Goal: Task Accomplishment & Management: Manage account settings

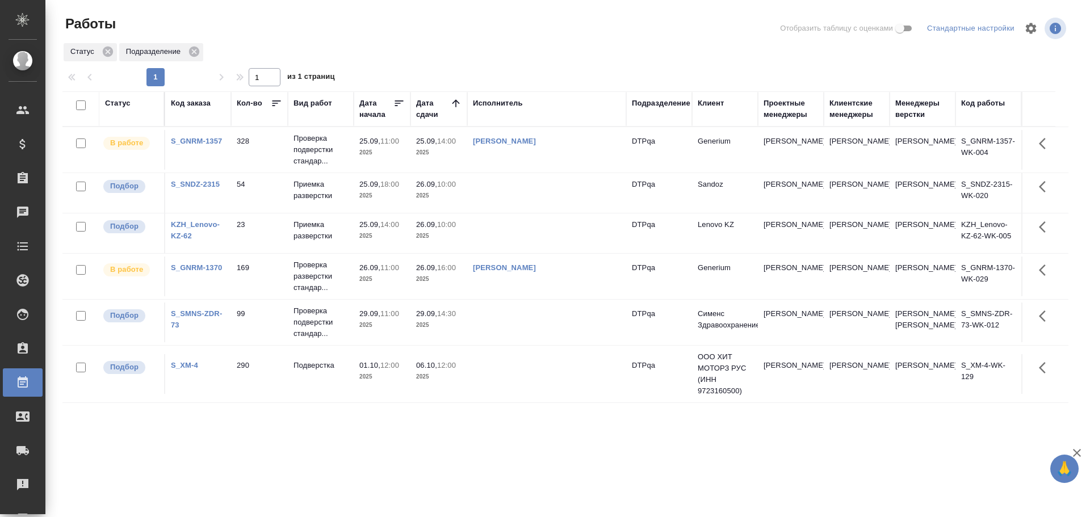
click at [115, 101] on div "Статус" at bounding box center [118, 103] width 26 height 11
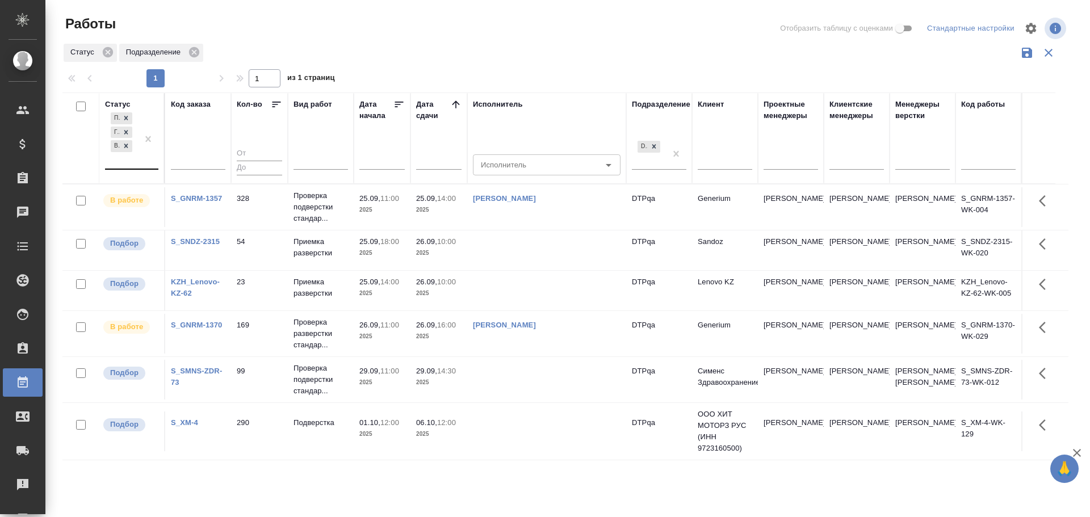
click at [138, 162] on div "Подбор Готов к работе В работе" at bounding box center [131, 140] width 53 height 60
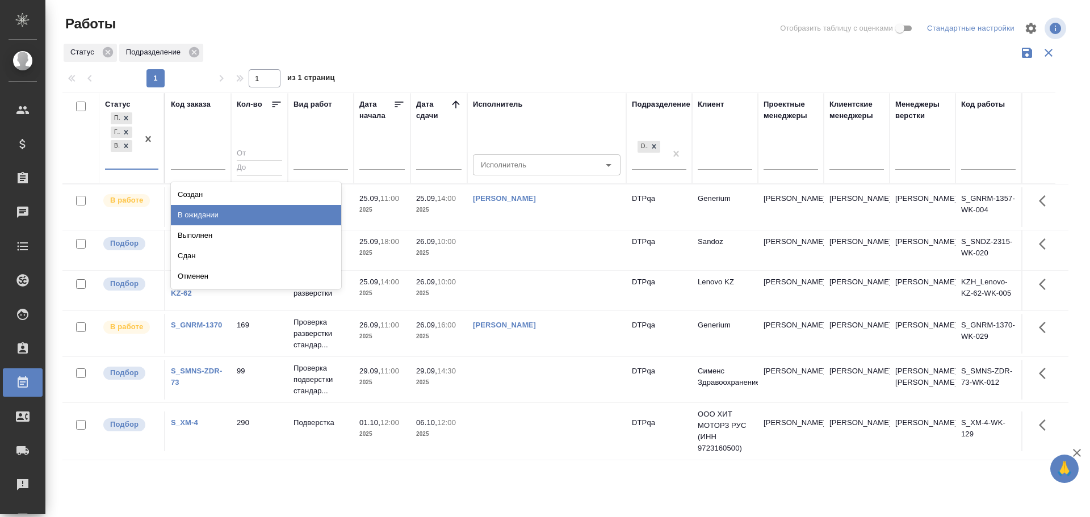
click at [190, 211] on div "В ожидании" at bounding box center [256, 215] width 170 height 20
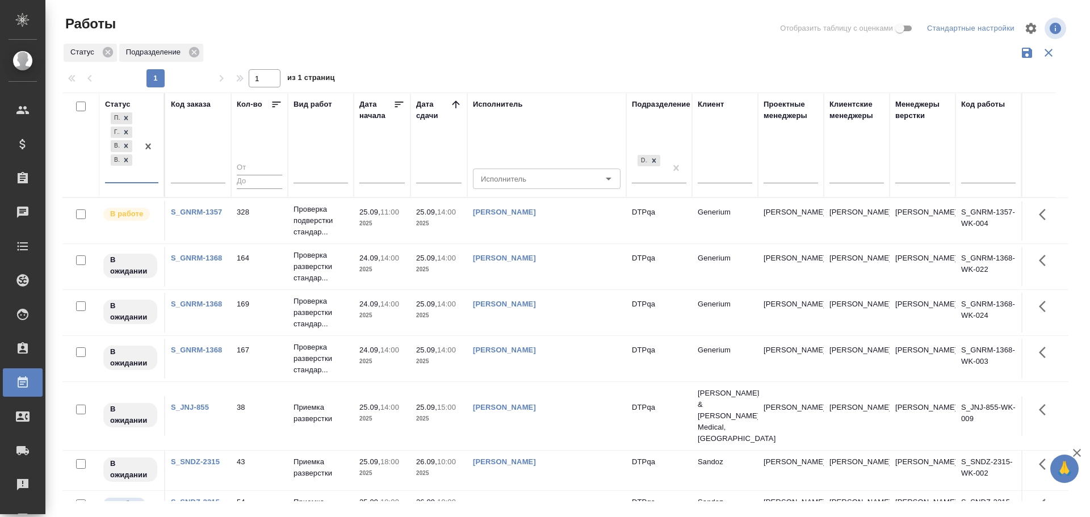
click at [587, 406] on td "[PERSON_NAME]" at bounding box center [546, 416] width 159 height 40
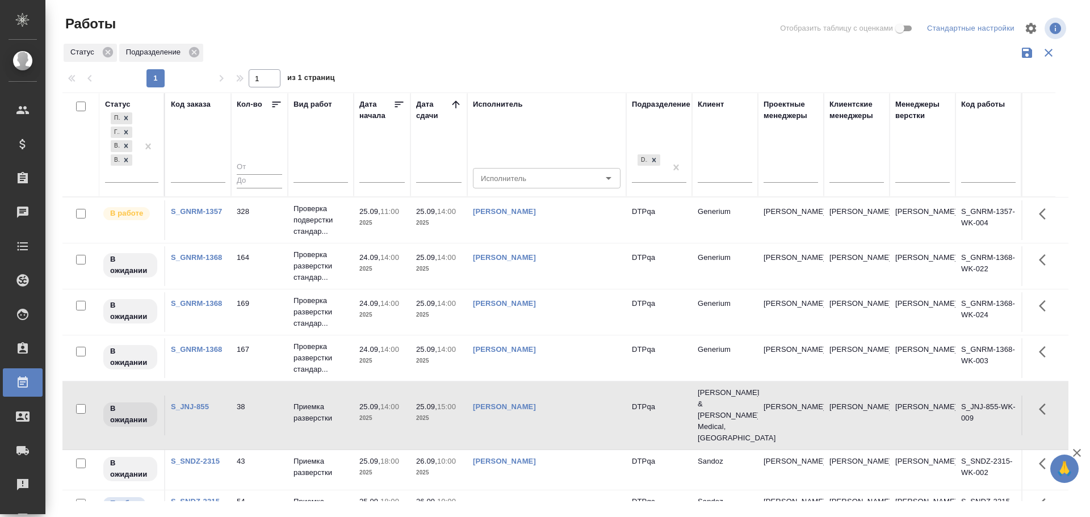
click at [587, 406] on td "[PERSON_NAME]" at bounding box center [546, 416] width 159 height 40
click at [583, 413] on td "[PERSON_NAME]" at bounding box center [546, 416] width 159 height 40
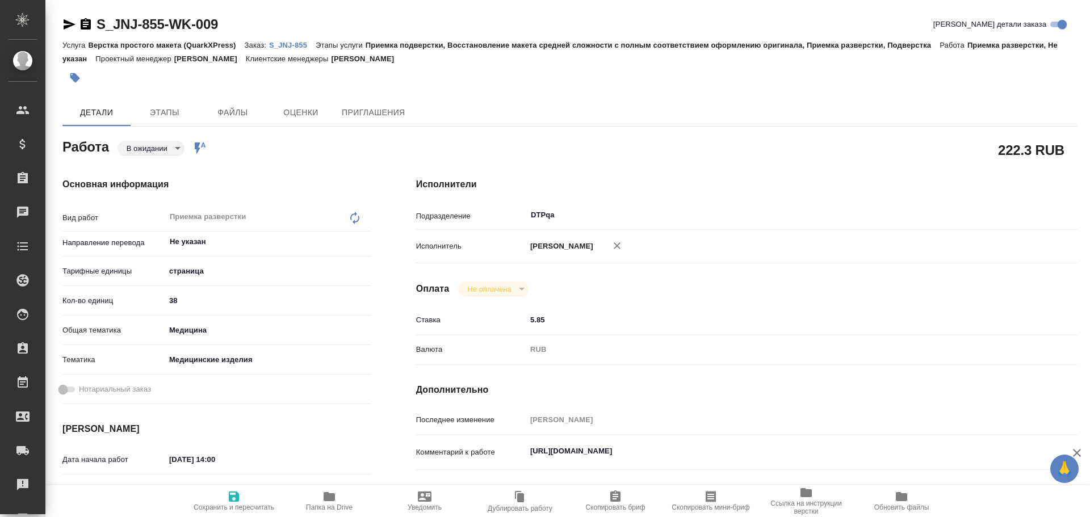
type textarea "x"
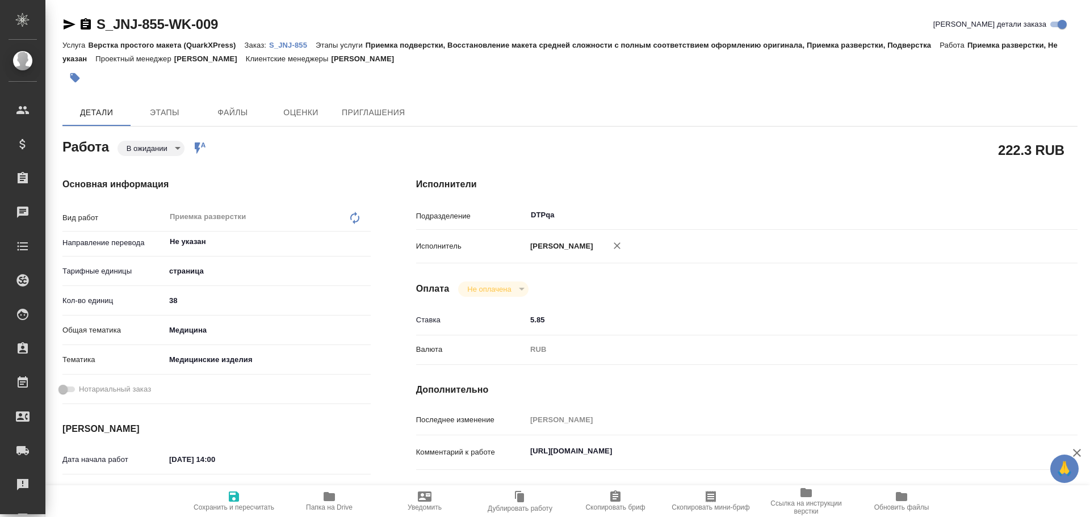
type textarea "x"
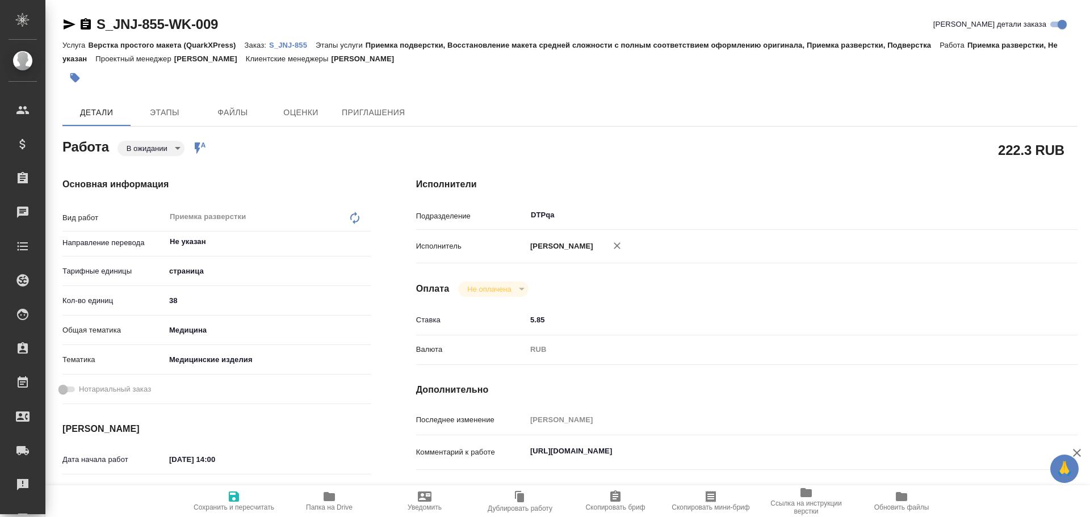
type textarea "x"
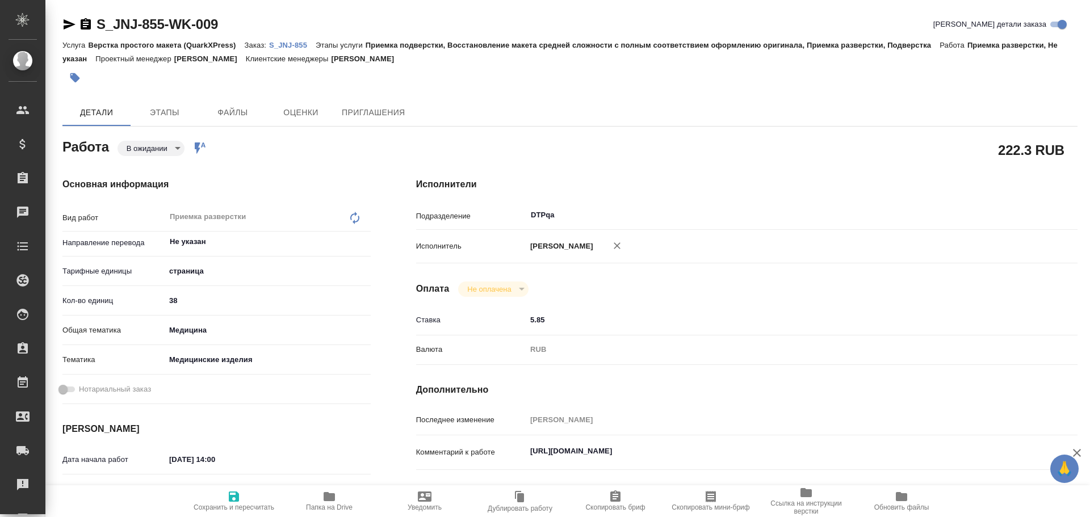
type textarea "x"
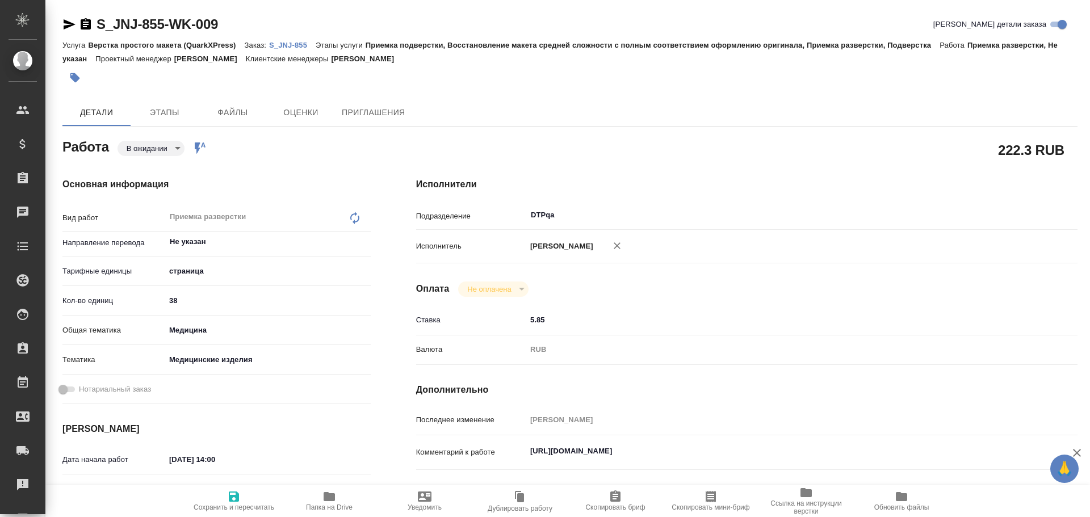
type textarea "x"
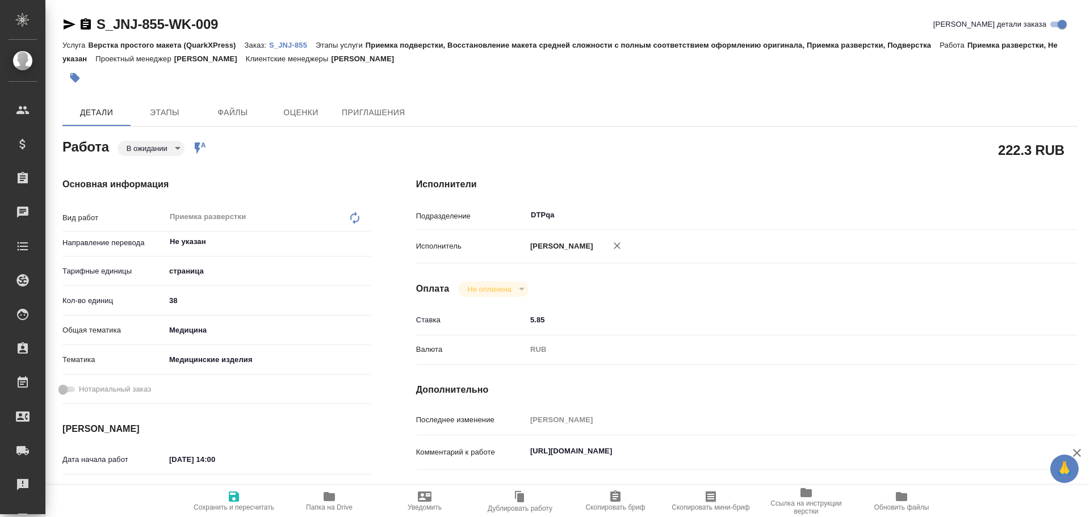
type textarea "x"
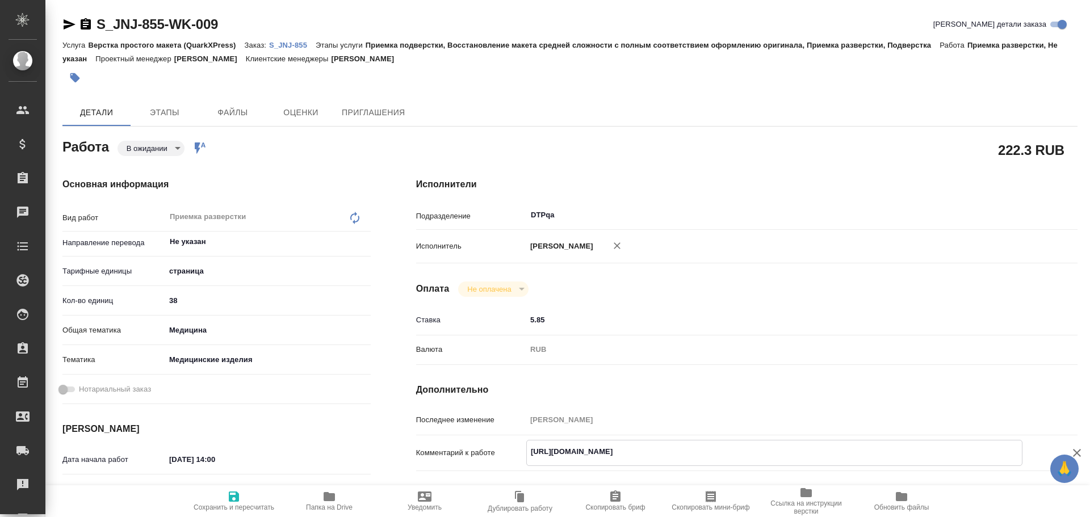
drag, startPoint x: 526, startPoint y: 455, endPoint x: 749, endPoint y: 453, distance: 223.7
click at [749, 453] on textarea "[URL][DOMAIN_NAME]" at bounding box center [774, 451] width 495 height 19
type textarea "x"
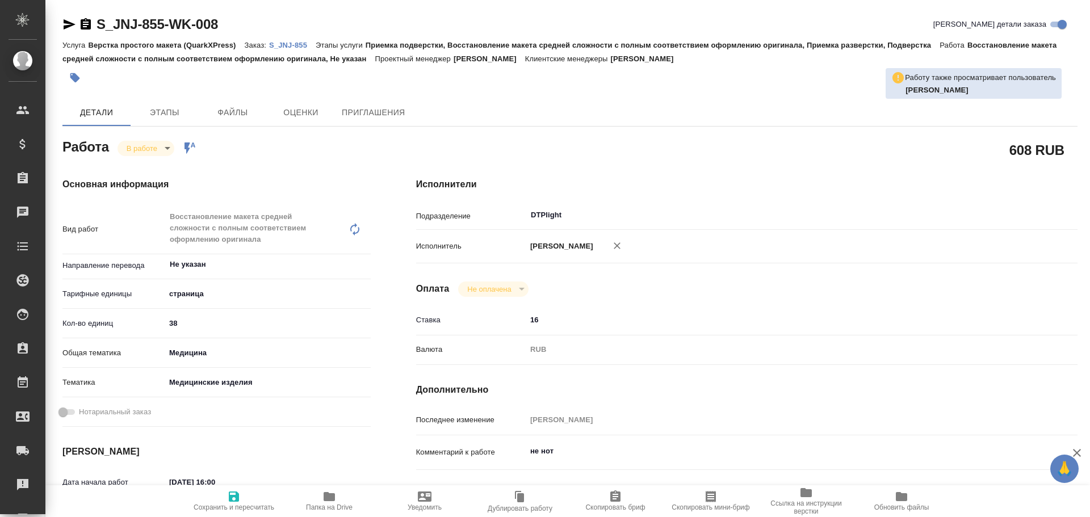
type textarea "x"
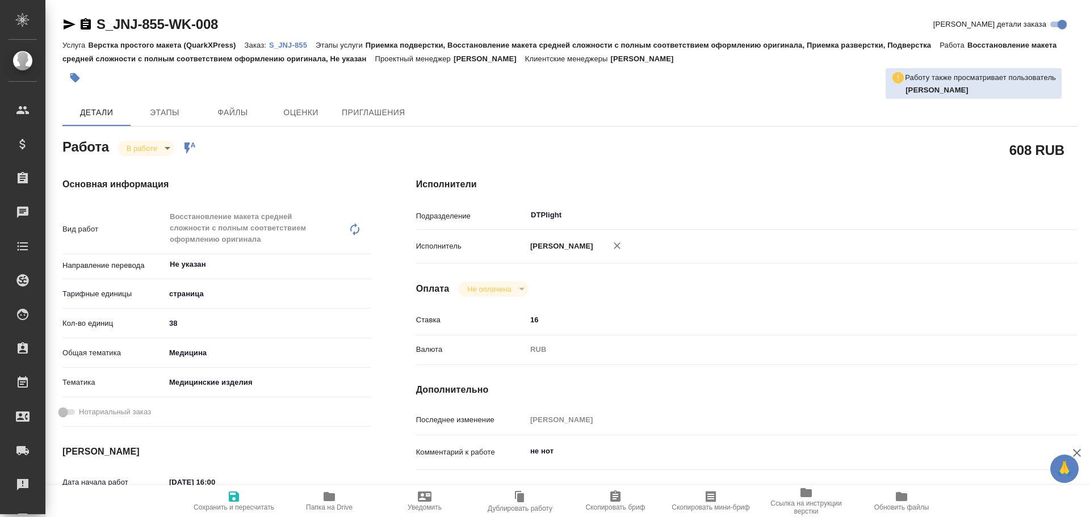
type textarea "x"
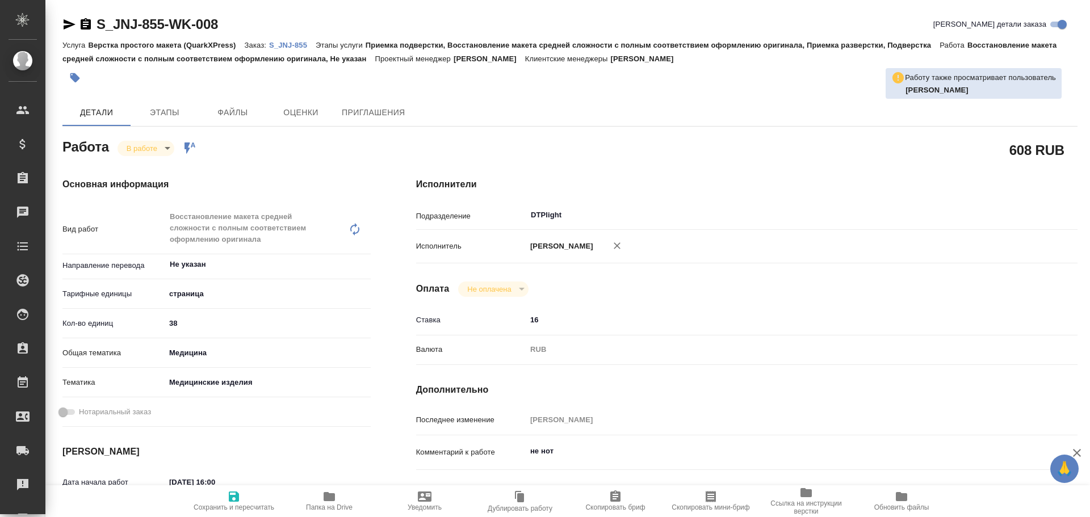
type textarea "x"
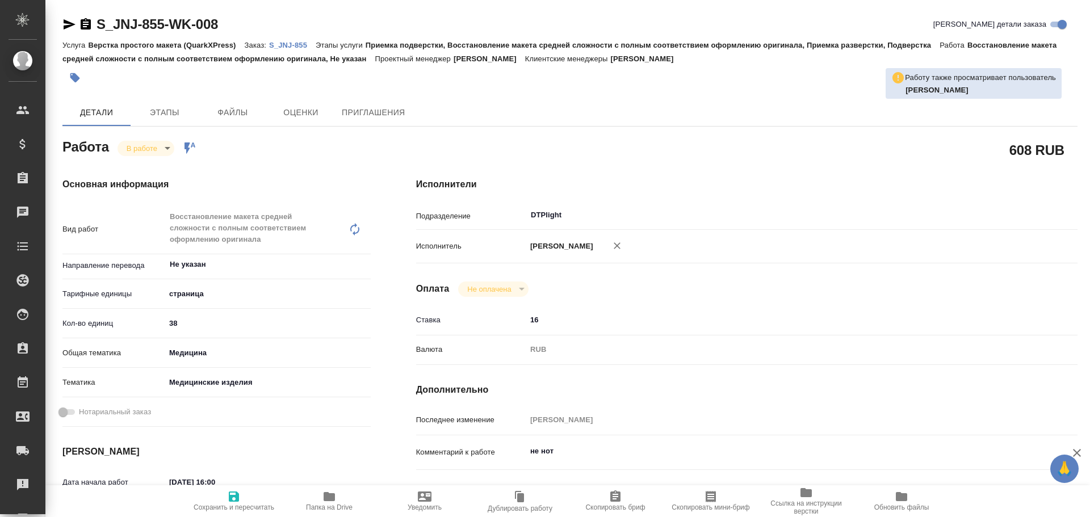
type textarea "x"
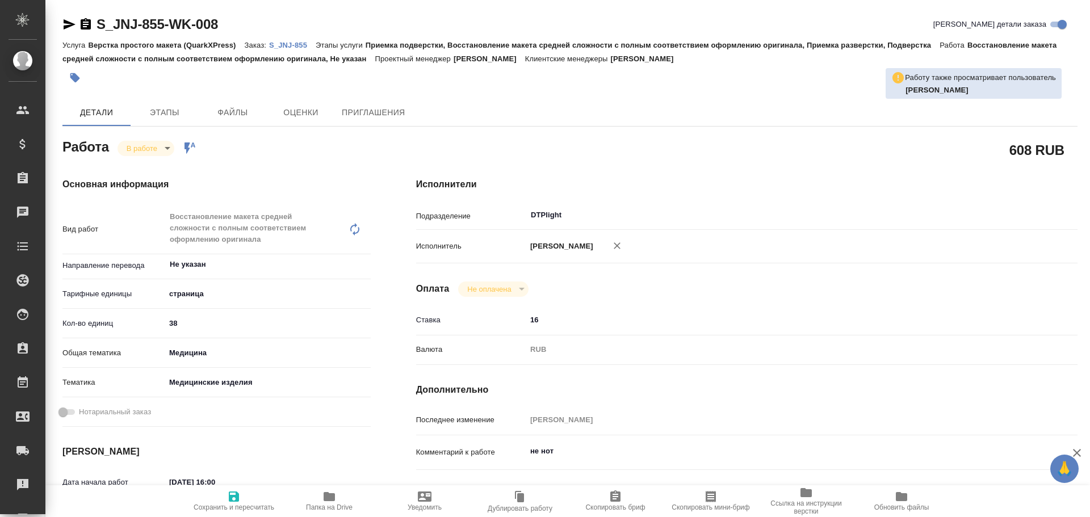
click at [327, 506] on span "Папка на Drive" at bounding box center [329, 508] width 47 height 8
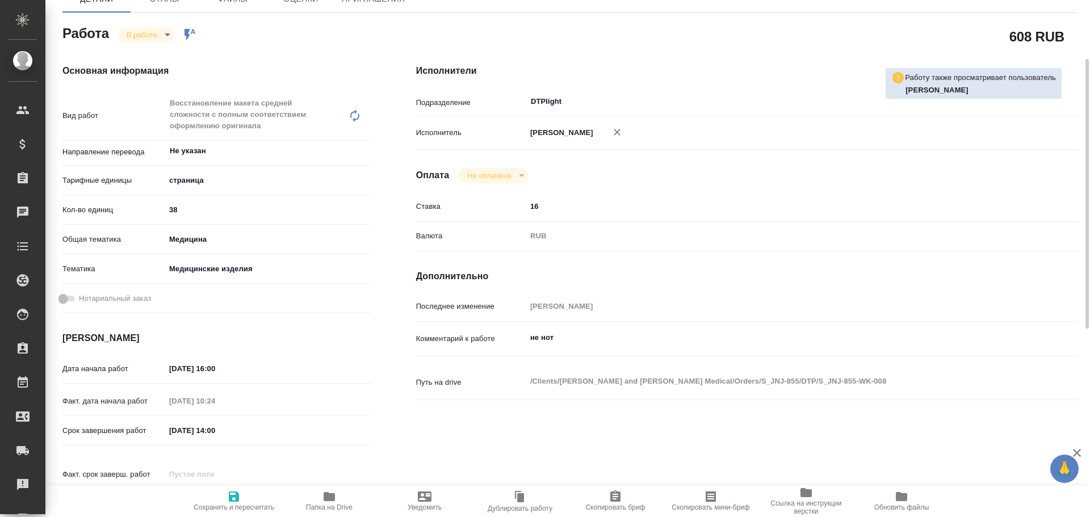
type textarea "x"
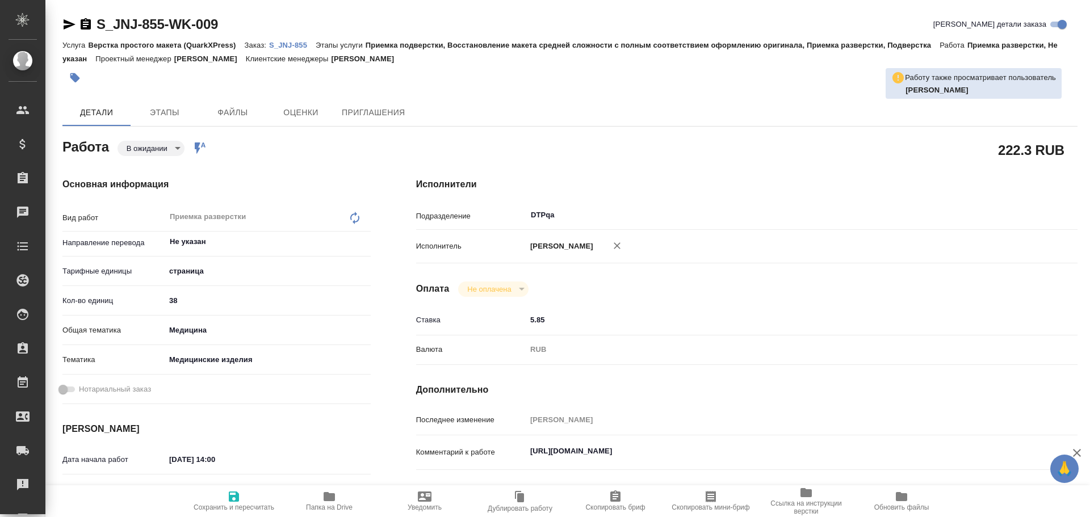
type textarea "x"
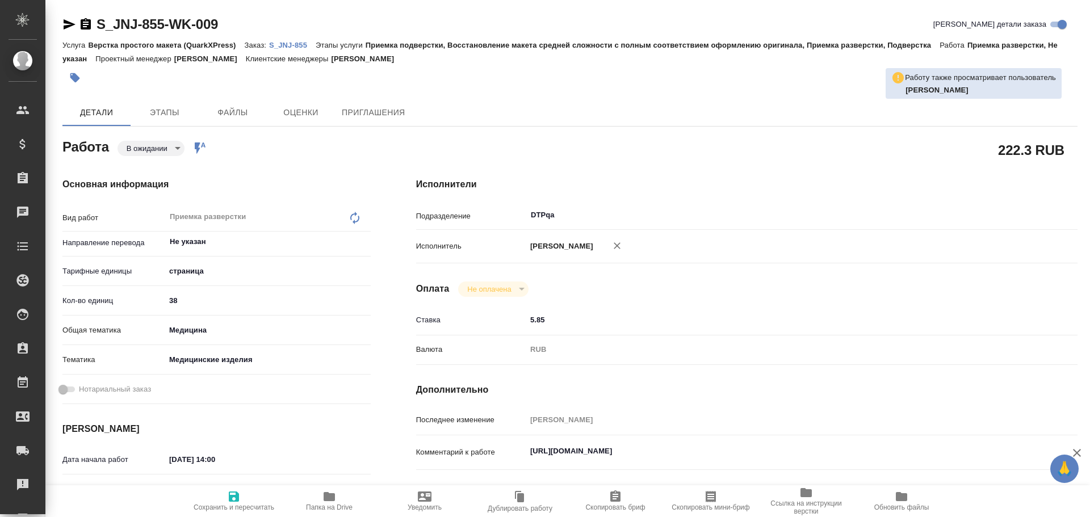
type textarea "x"
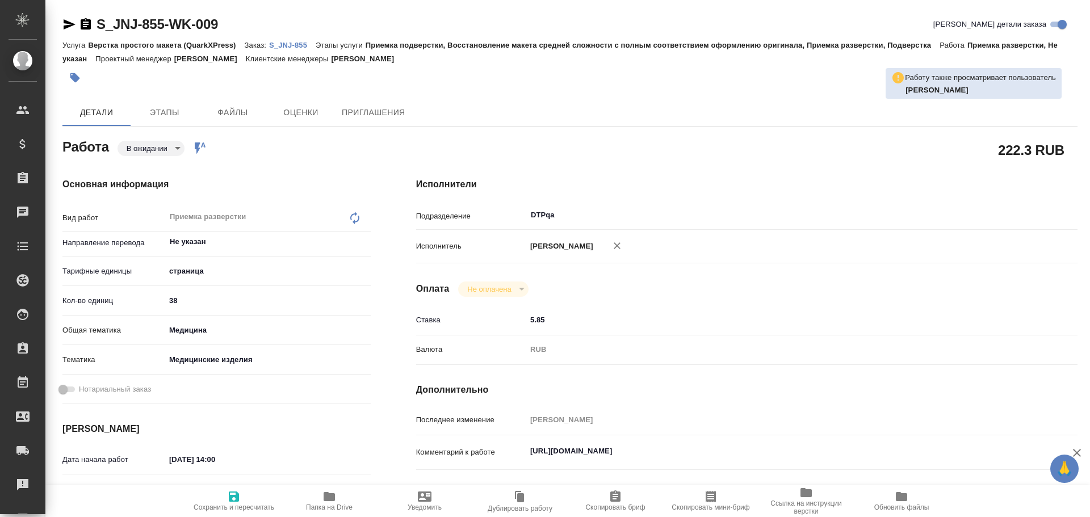
type textarea "x"
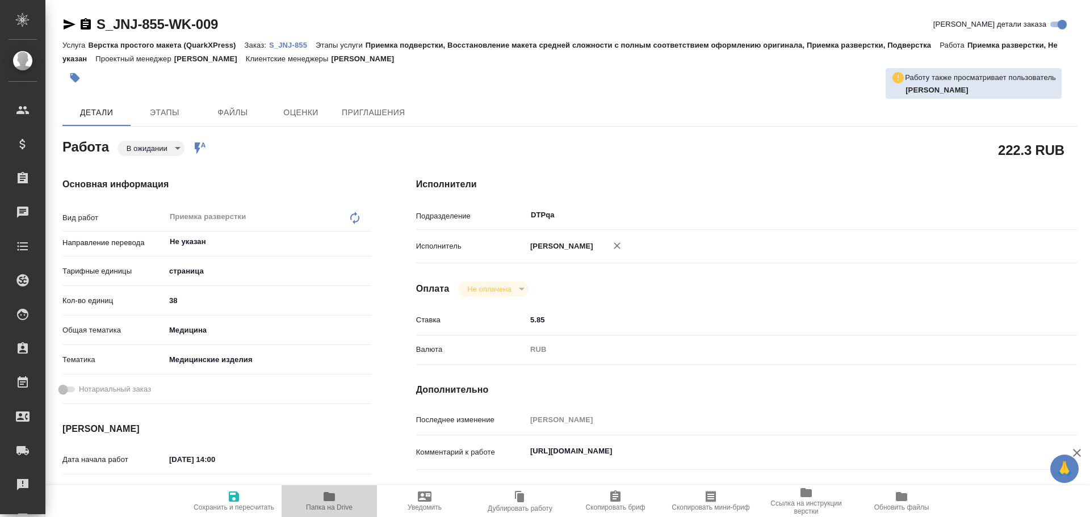
click at [330, 504] on span "Папка на Drive" at bounding box center [329, 508] width 47 height 8
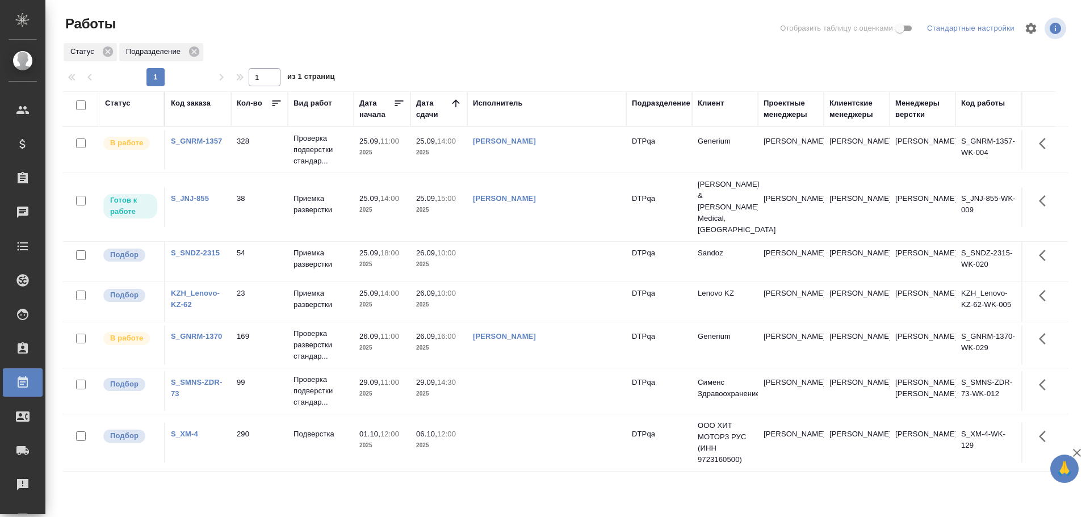
click at [574, 204] on td "[PERSON_NAME]" at bounding box center [546, 207] width 159 height 40
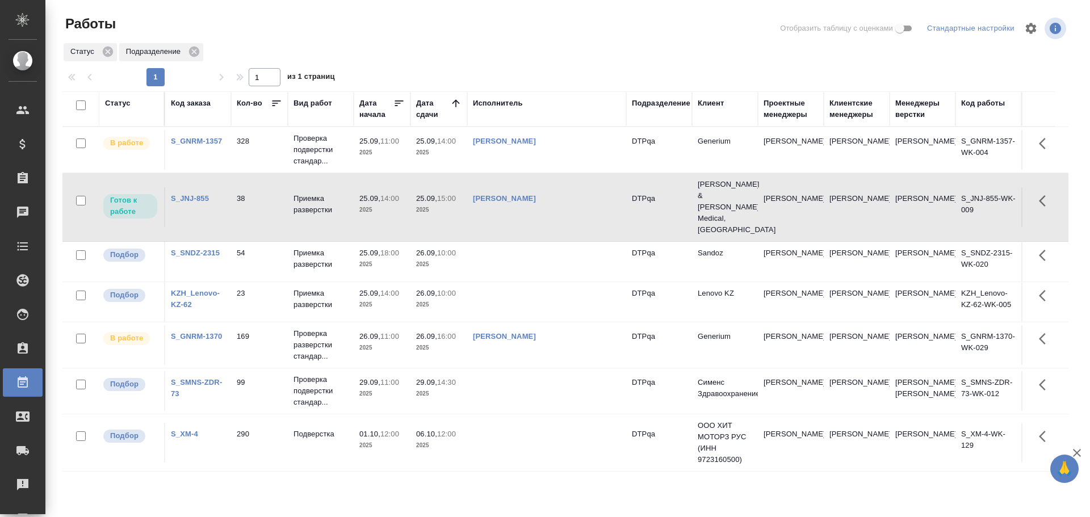
click at [574, 204] on td "[PERSON_NAME]" at bounding box center [546, 207] width 159 height 40
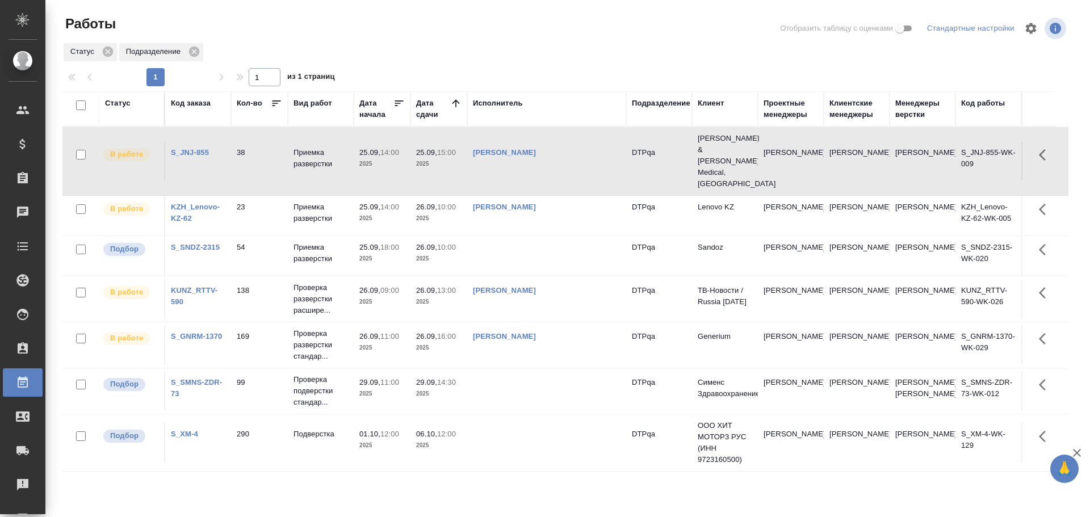
click at [557, 161] on td "[PERSON_NAME]" at bounding box center [546, 161] width 159 height 40
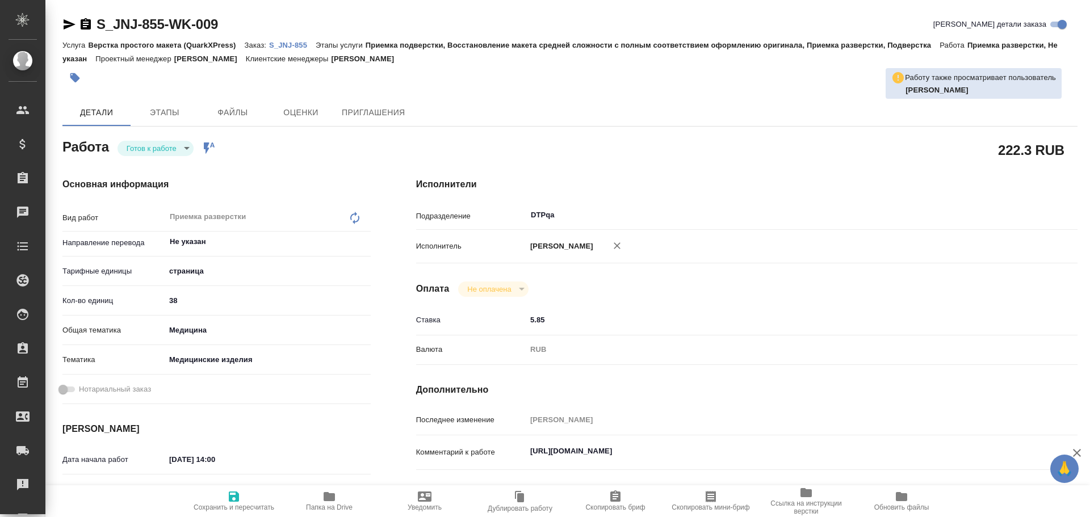
type textarea "x"
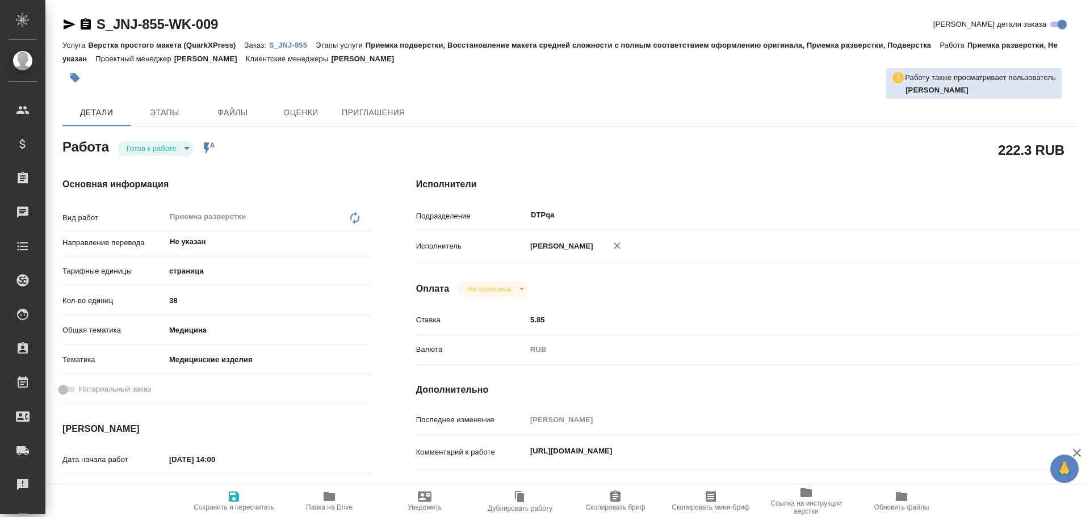
type textarea "x"
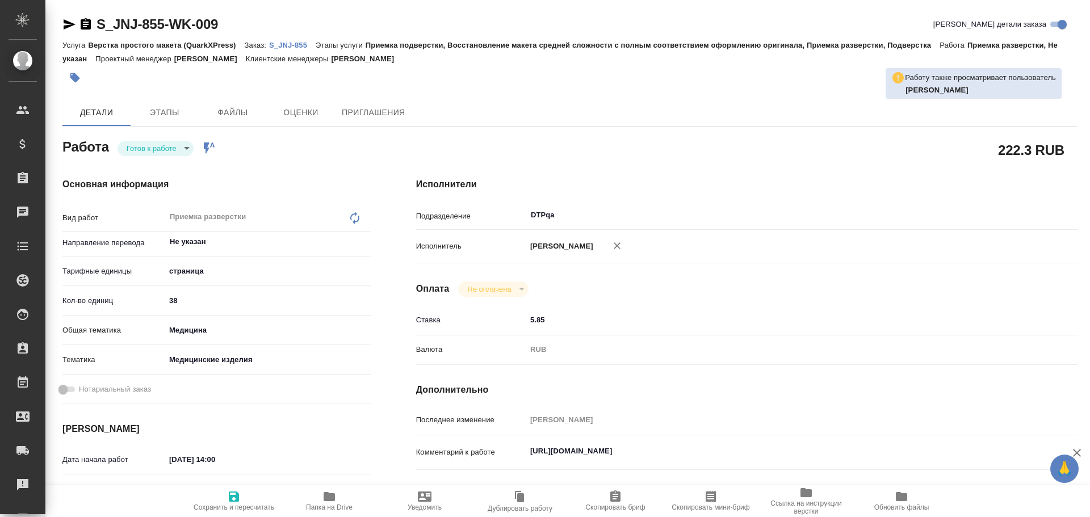
type textarea "x"
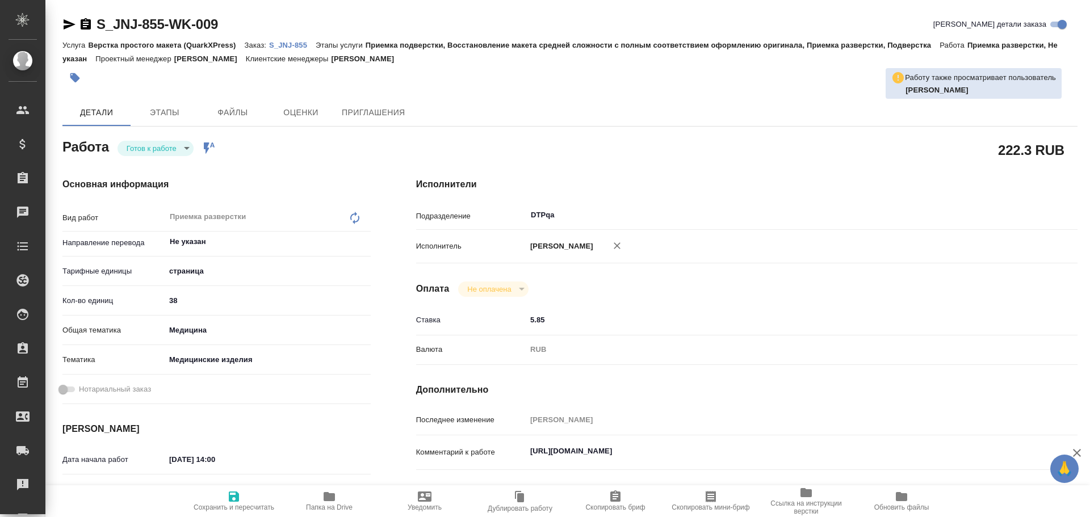
click at [143, 148] on body "🙏 .cls-1 fill:#fff; AWATERA Chulets Elena Клиенты Спецификации Заказы Чаты Todo…" at bounding box center [545, 258] width 1090 height 517
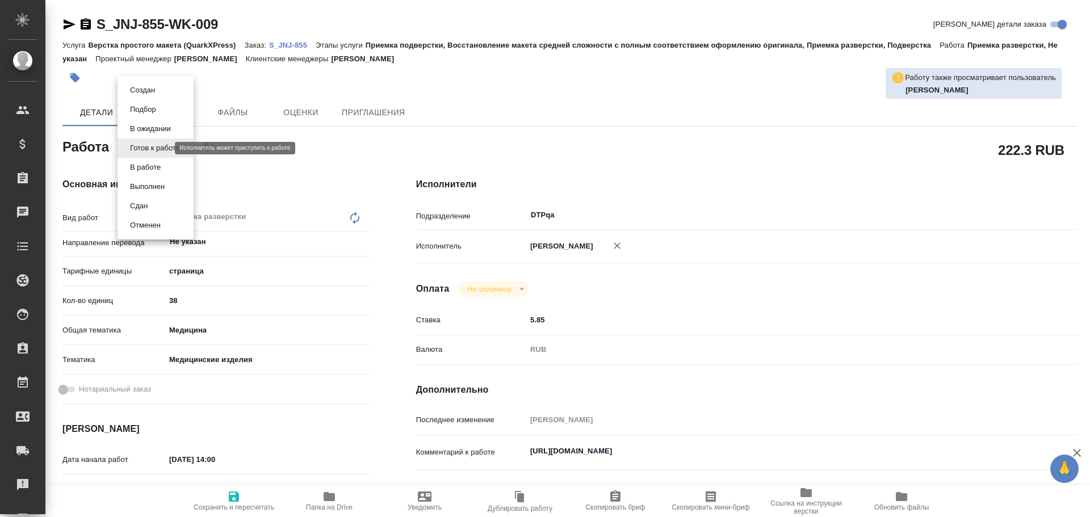
type textarea "x"
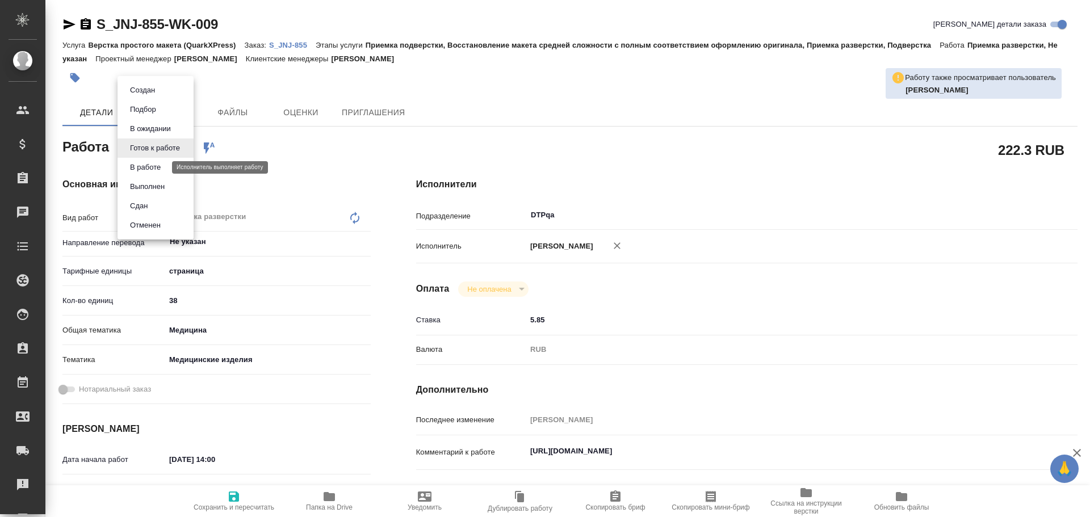
click at [149, 169] on button "В работе" at bounding box center [145, 167] width 37 height 12
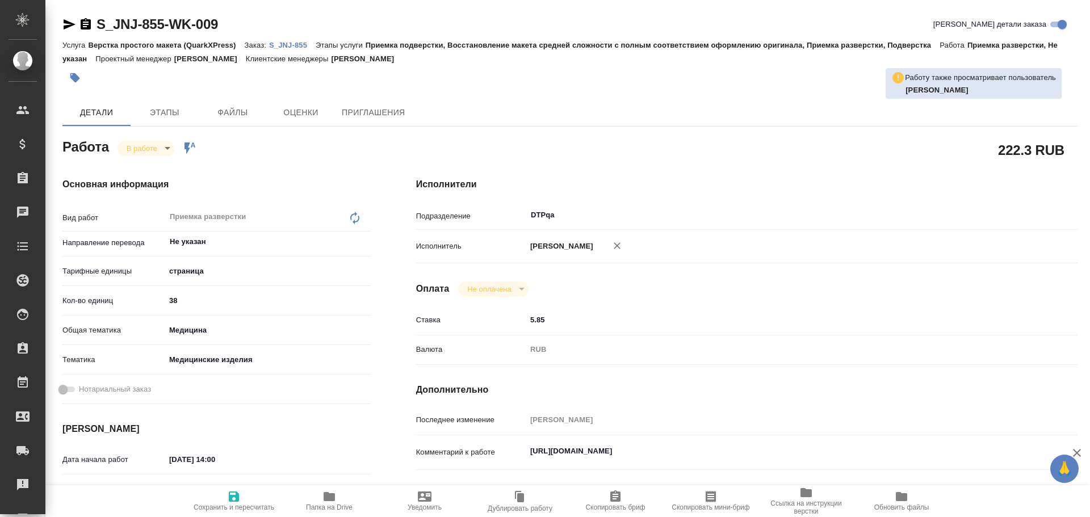
type textarea "x"
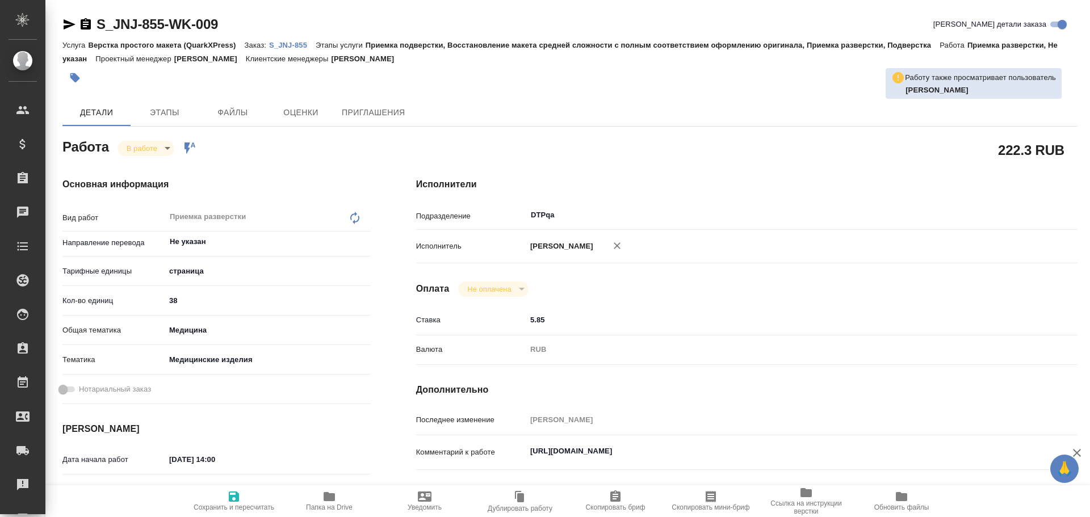
type textarea "x"
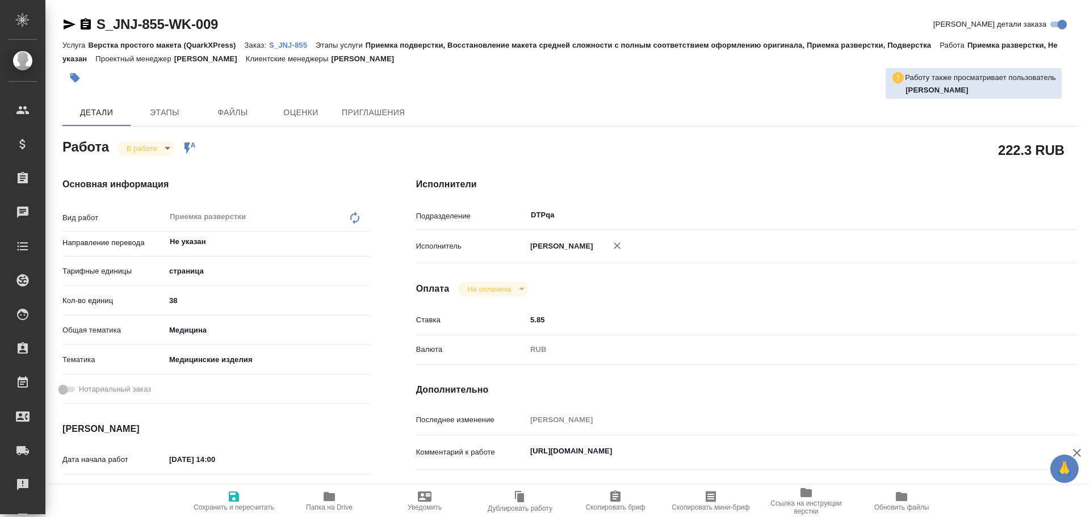
type textarea "x"
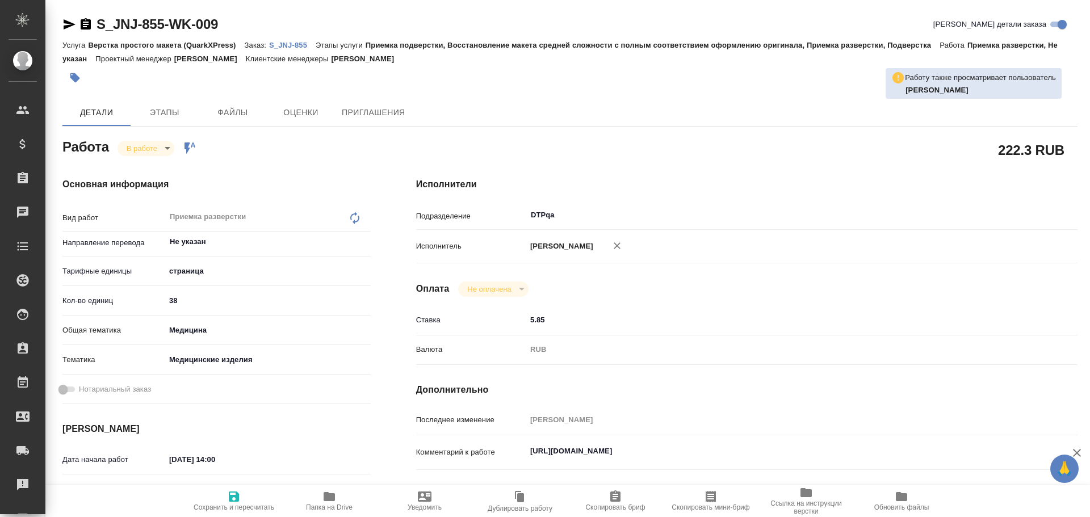
type textarea "x"
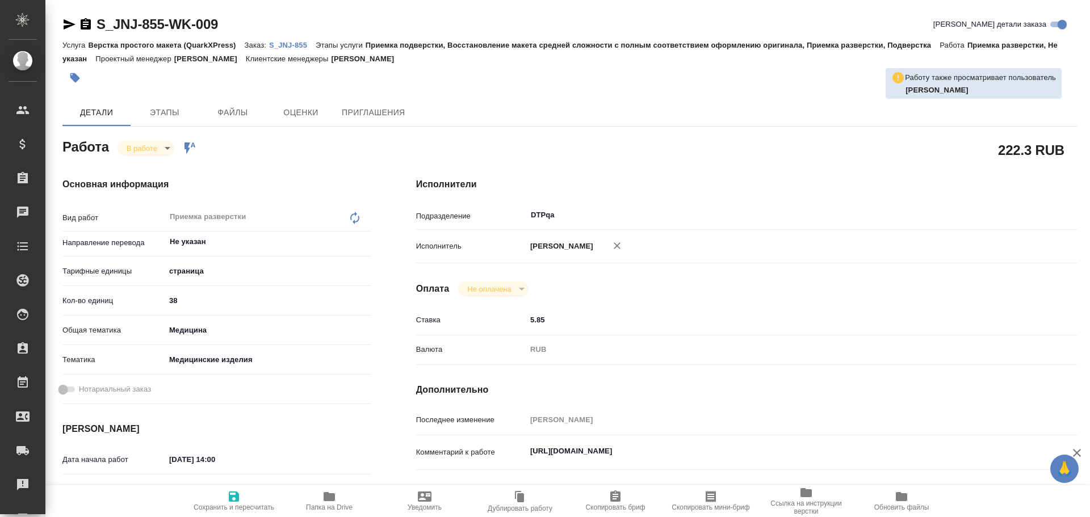
click at [243, 509] on span "Сохранить и пересчитать" at bounding box center [234, 508] width 81 height 8
type textarea "x"
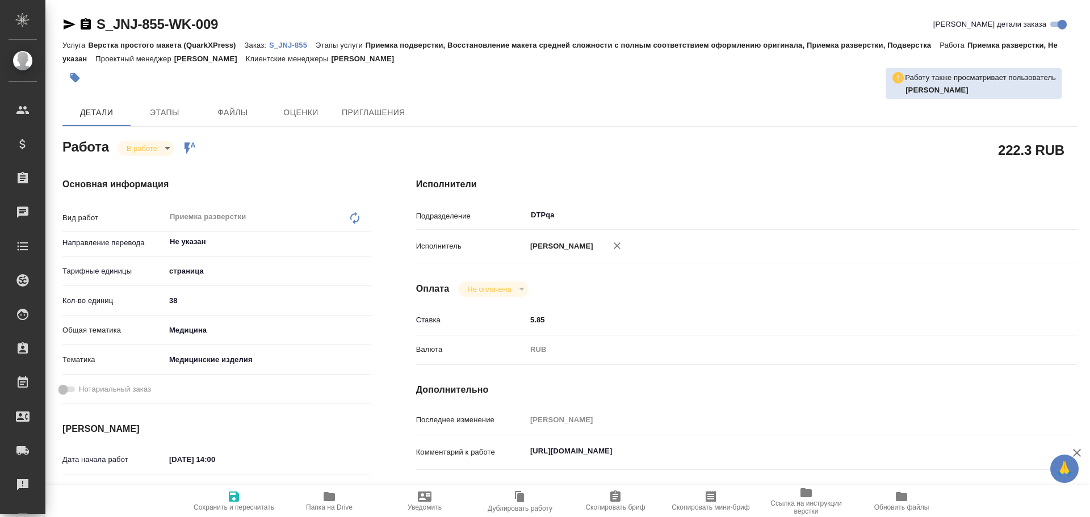
type textarea "x"
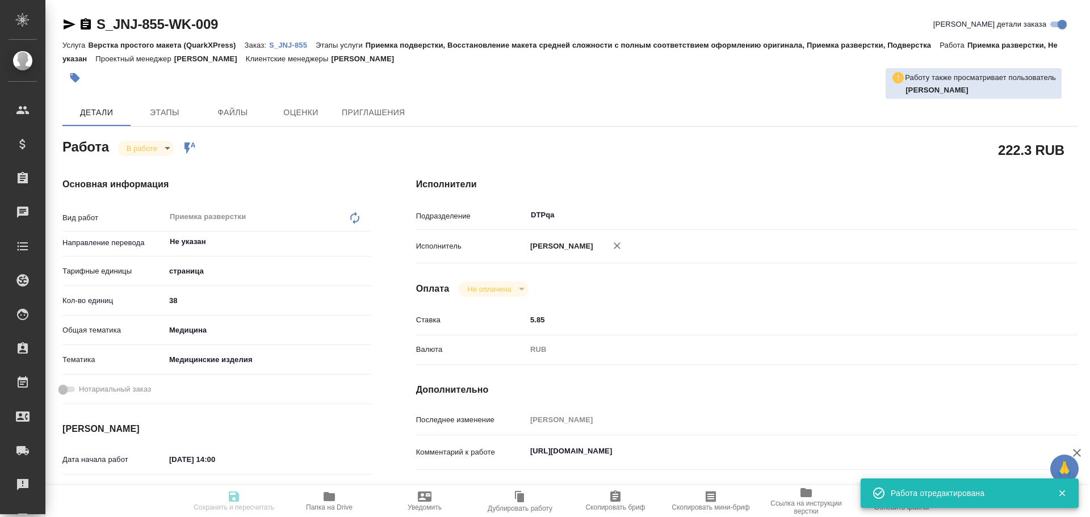
type textarea "x"
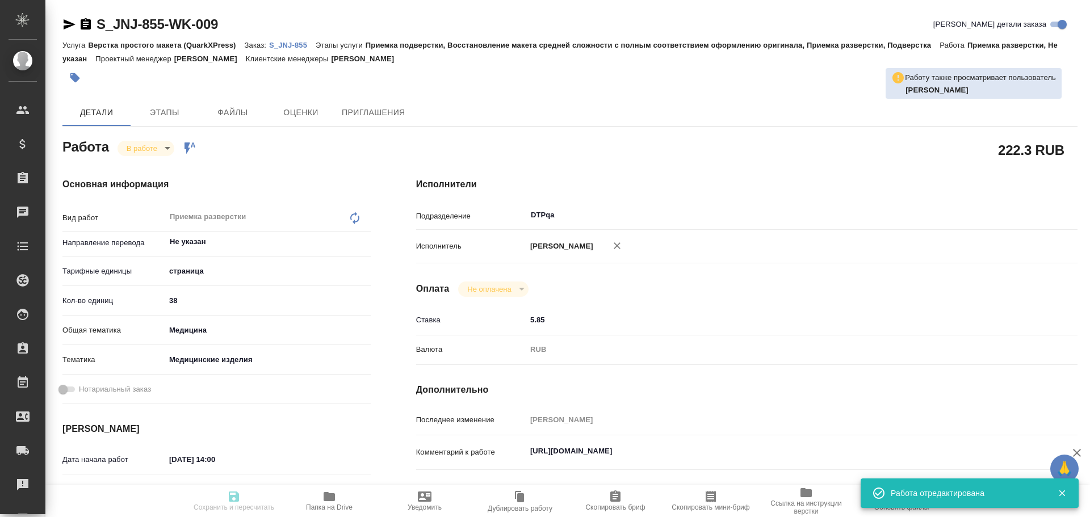
type input "inProgress"
type textarea "Приемка разверстки"
type textarea "x"
type input "Не указан"
type input "5a8b1489cc6b4906c91bfdb2"
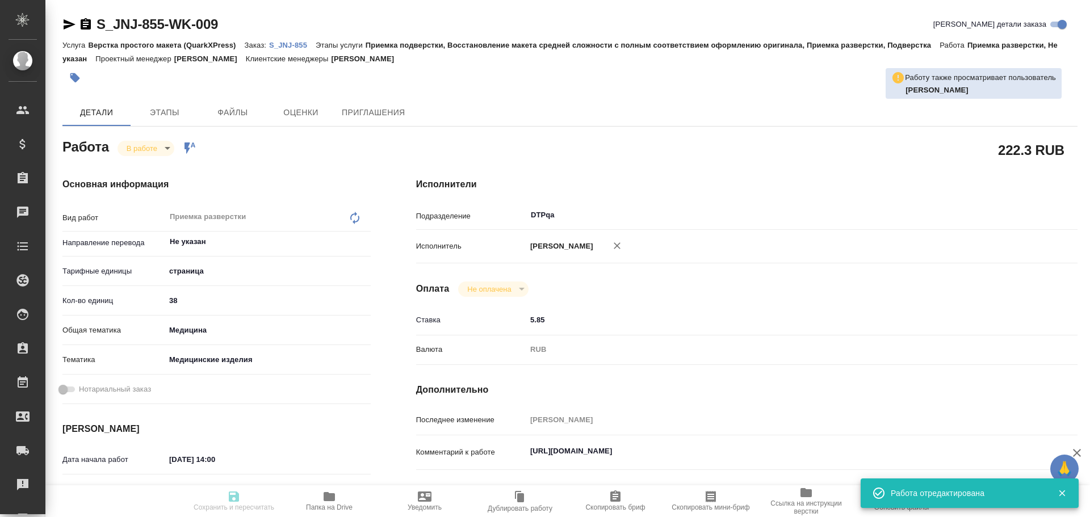
type input "38"
type input "med"
type input "5a8b8b956a9677013d343dd7"
type input "[DATE] 14:00"
type input "[DATE] 14:57"
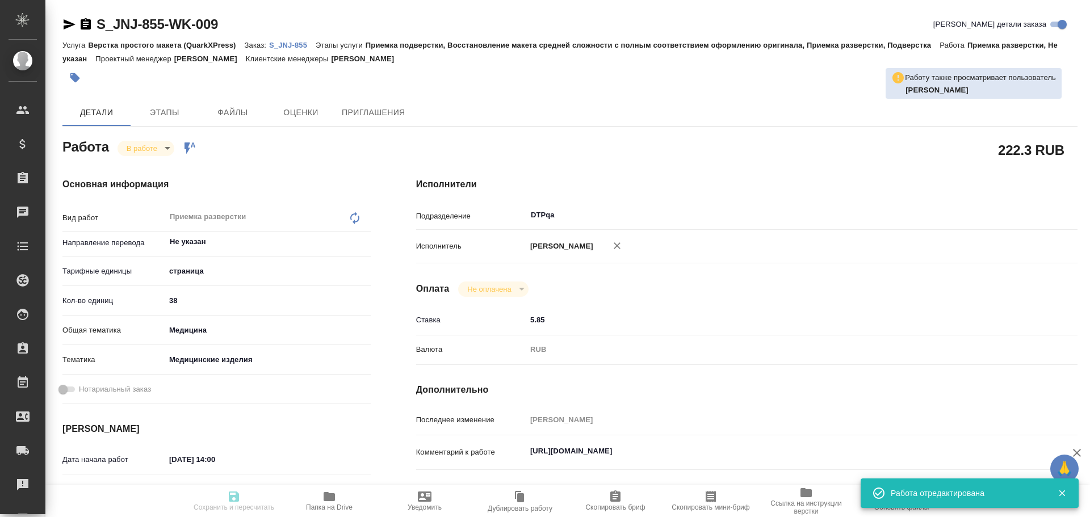
type input "[DATE] 15:00"
type input "[DATE] 12:00"
type input "DTPqa"
type input "notPayed"
type input "5.85"
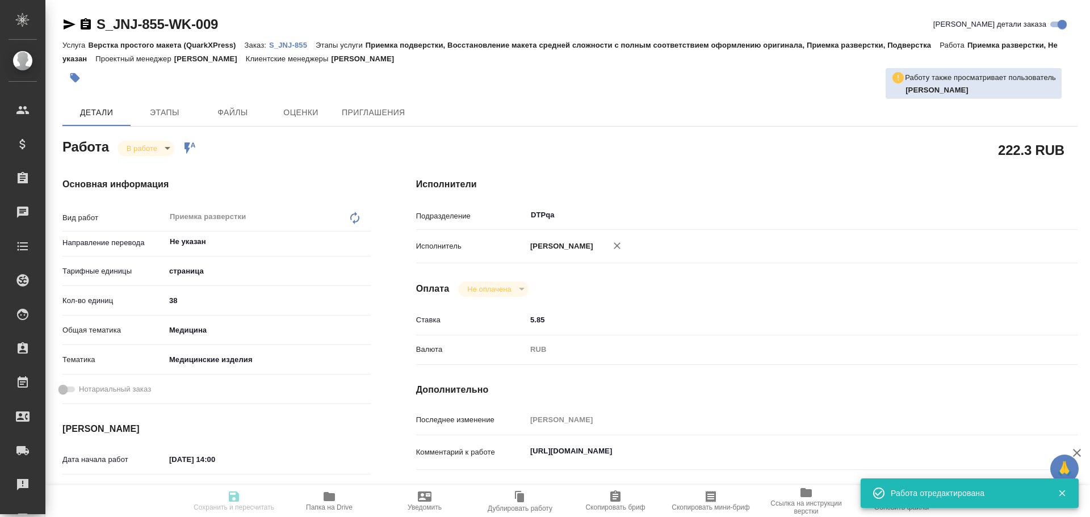
type input "RUB"
type input "[PERSON_NAME]"
type textarea "[URL][DOMAIN_NAME]"
type textarea "x"
type textarea "/Clients/[PERSON_NAME] and [PERSON_NAME] Medical/Orders/S_JNJ-855/DTP/S_JNJ-855…"
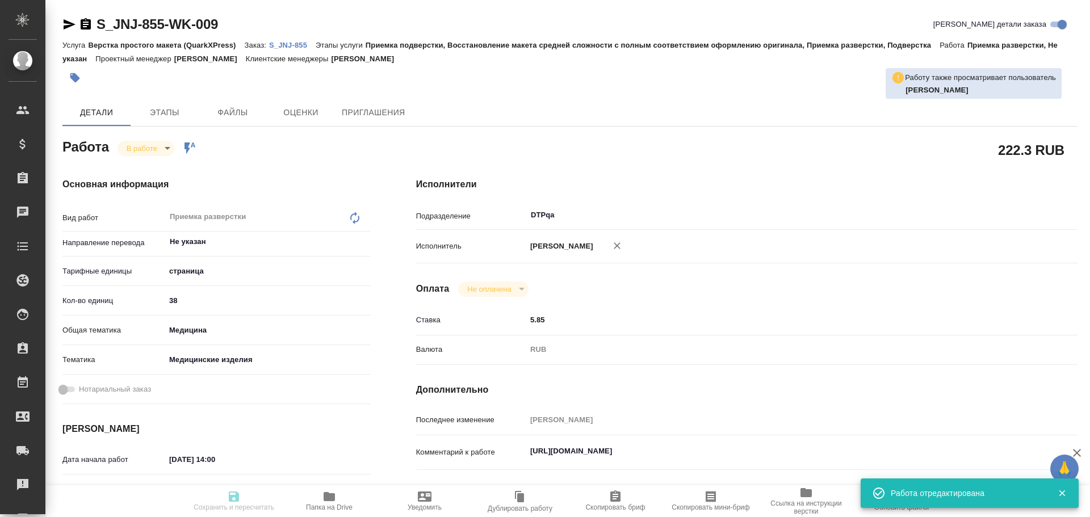
type textarea "x"
type input "S_JNJ-855"
type input "P26095310R"
type input "Верстка простого макета (QuarkXPress)"
type input "Приемка подверстки, Восстановление макета средней сложности с полным соответств…"
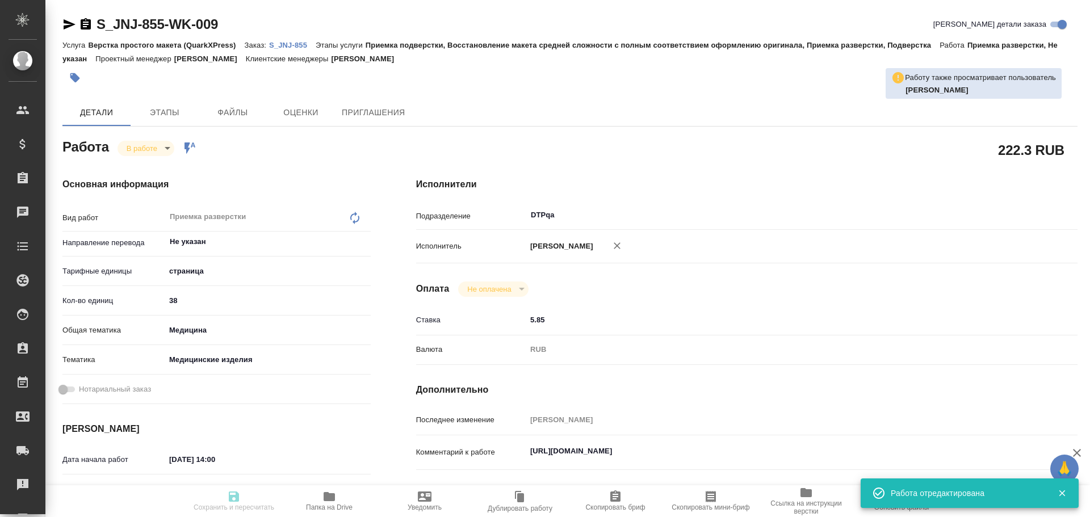
type input "[PERSON_NAME]"
type input "/Clients/[PERSON_NAME] and [PERSON_NAME] Medical/Orders/S_JNJ-855"
type textarea "x"
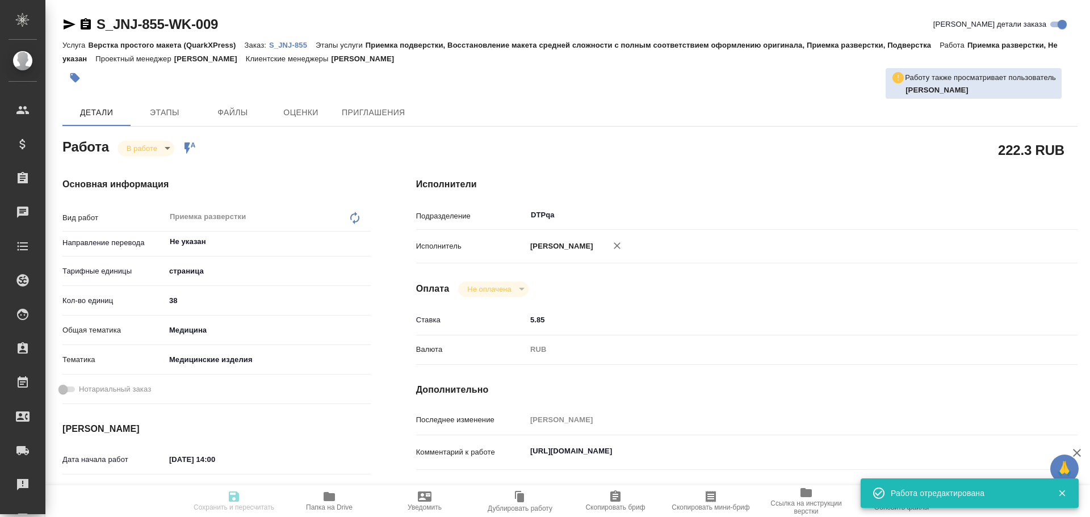
type textarea "x"
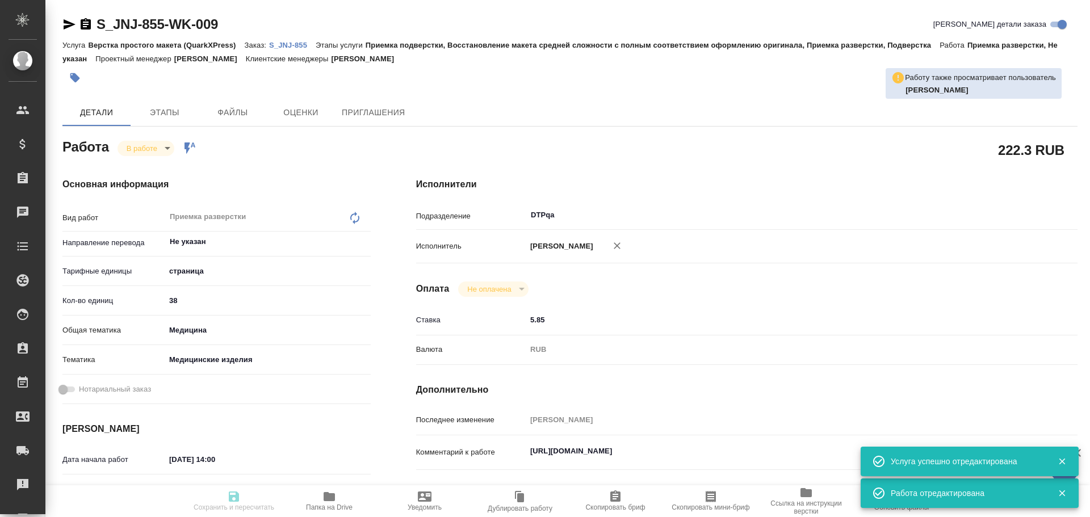
type textarea "x"
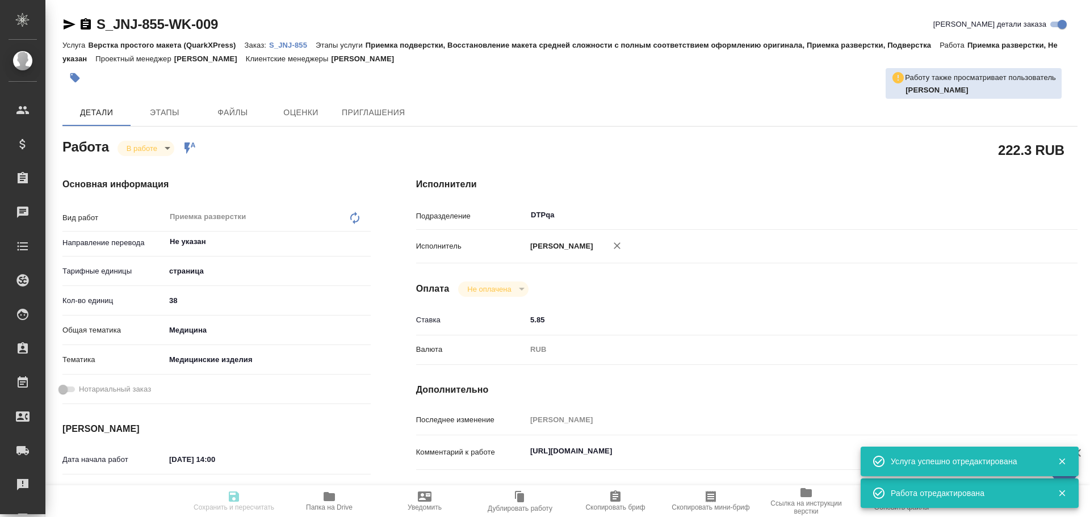
type textarea "x"
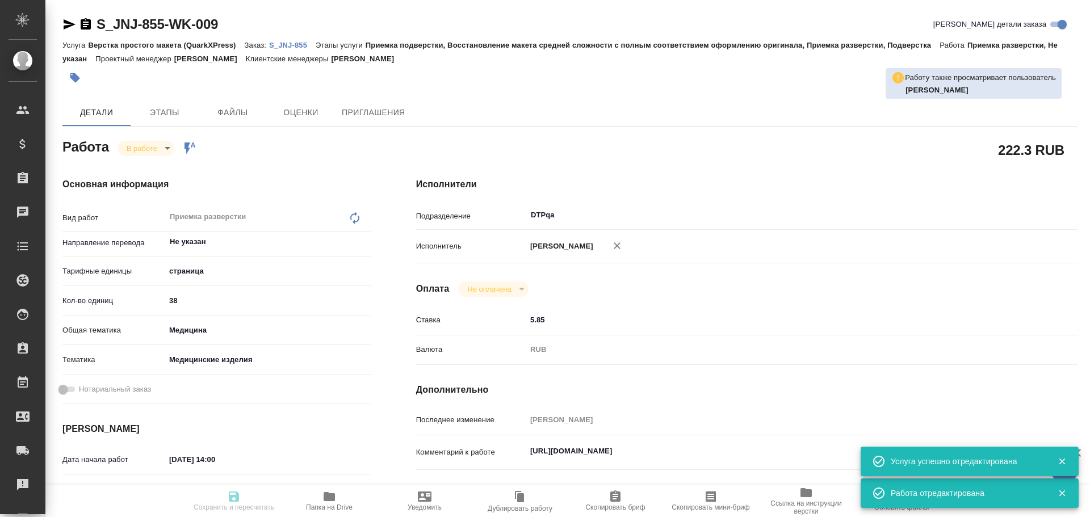
type textarea "x"
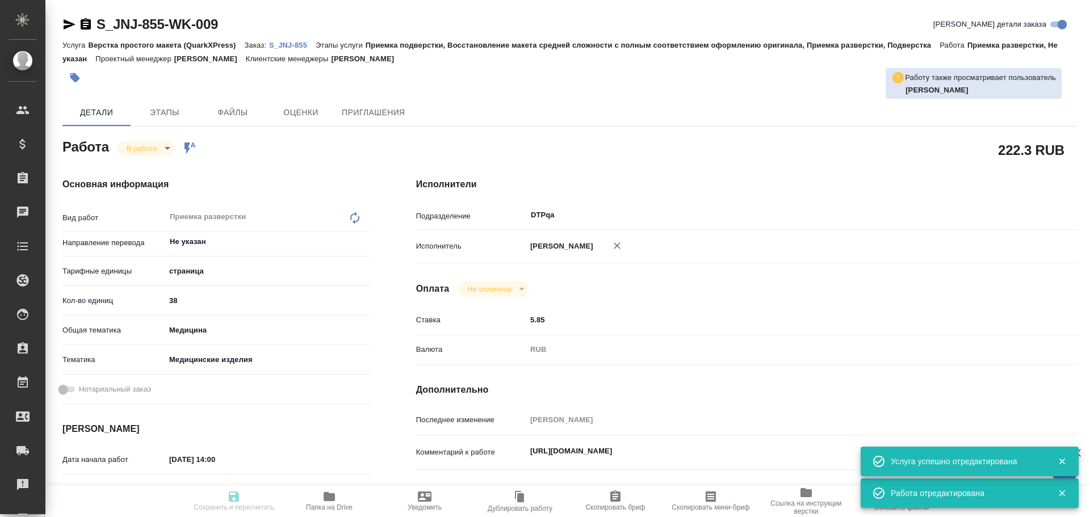
type textarea "x"
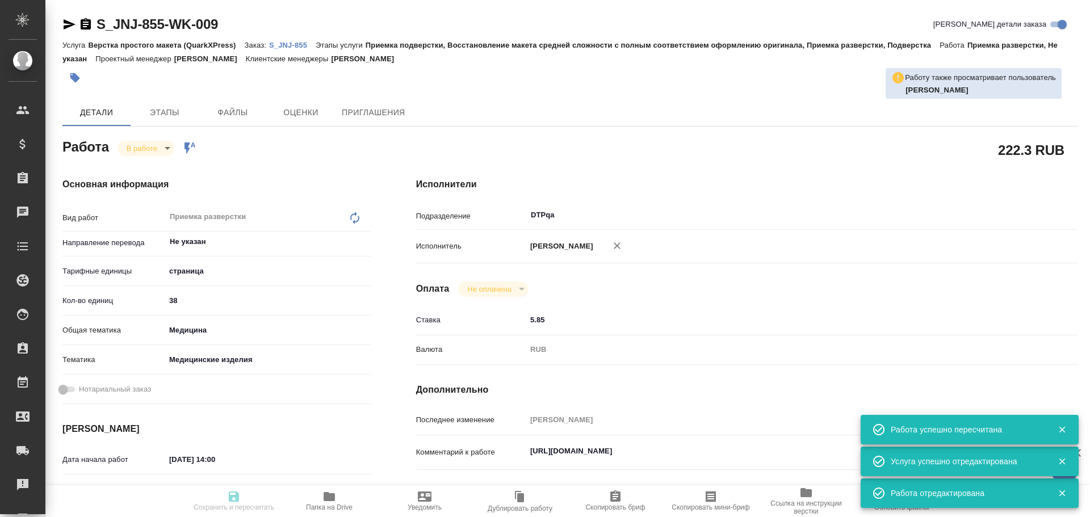
type textarea "x"
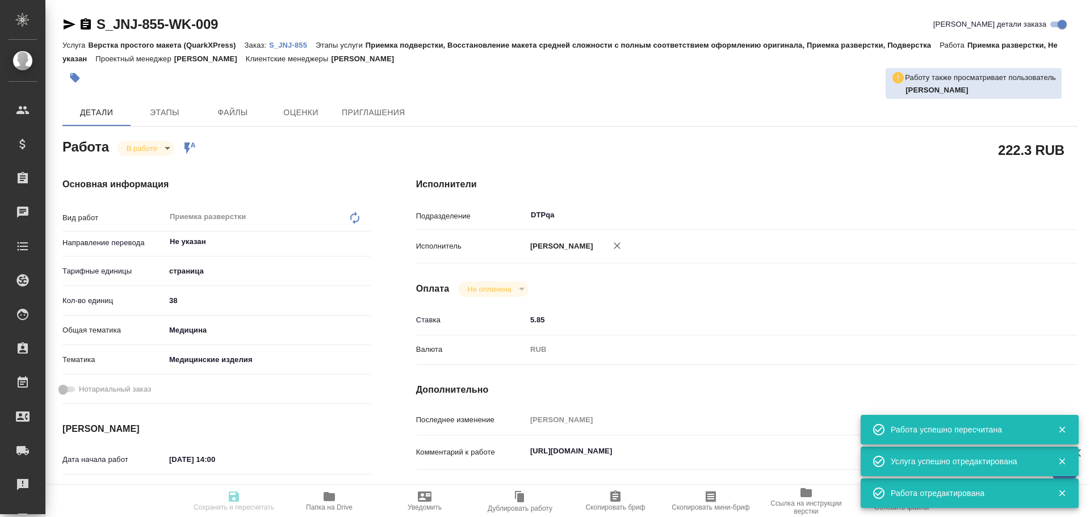
type input "inProgress"
type textarea "Приемка разверстки"
type textarea "x"
type input "Не указан"
type input "5a8b1489cc6b4906c91bfdb2"
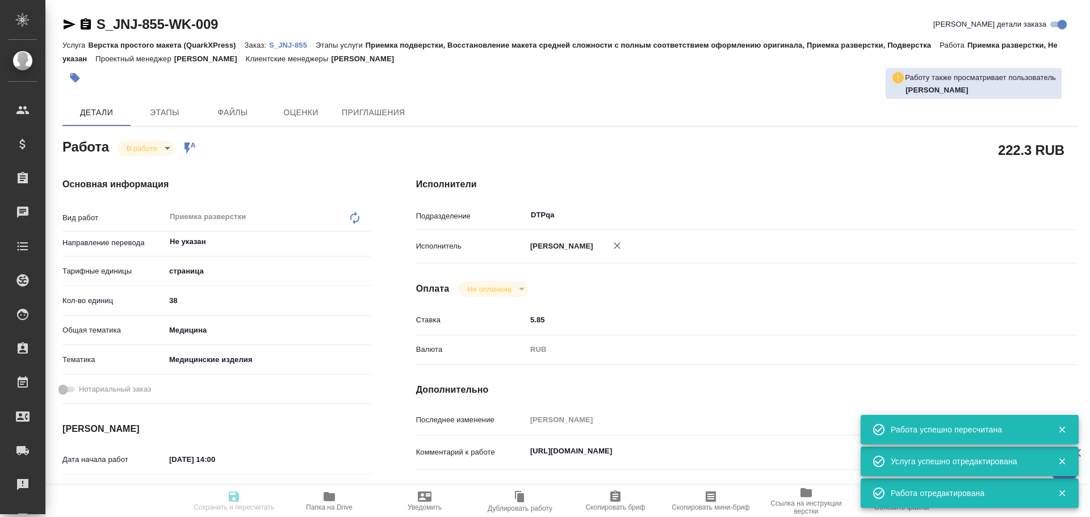
type input "38"
type input "med"
type input "5a8b8b956a9677013d343dd7"
type input "[DATE] 14:00"
type input "[DATE] 14:57"
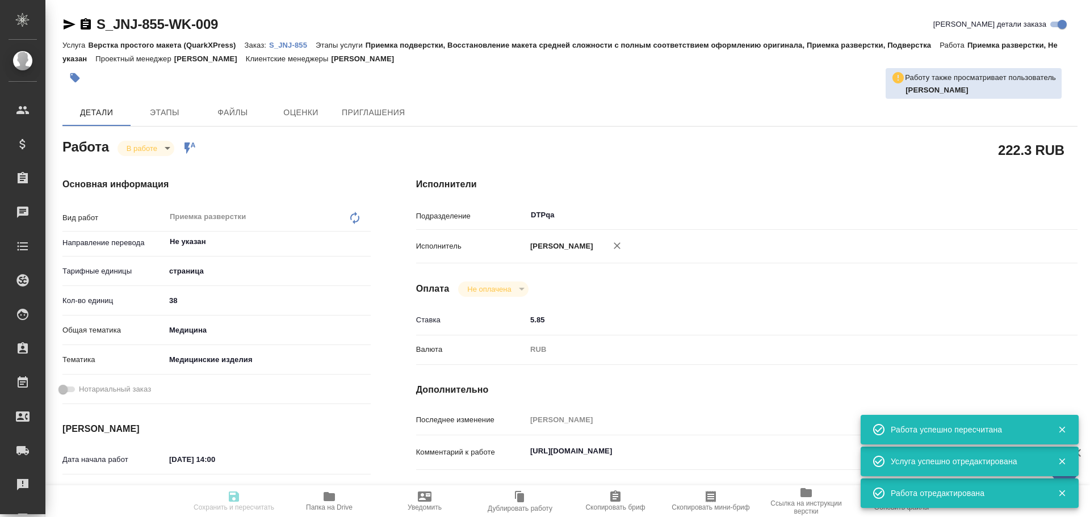
type input "[DATE] 15:00"
type input "[DATE] 12:00"
type input "DTPqa"
type input "notPayed"
type input "5.85"
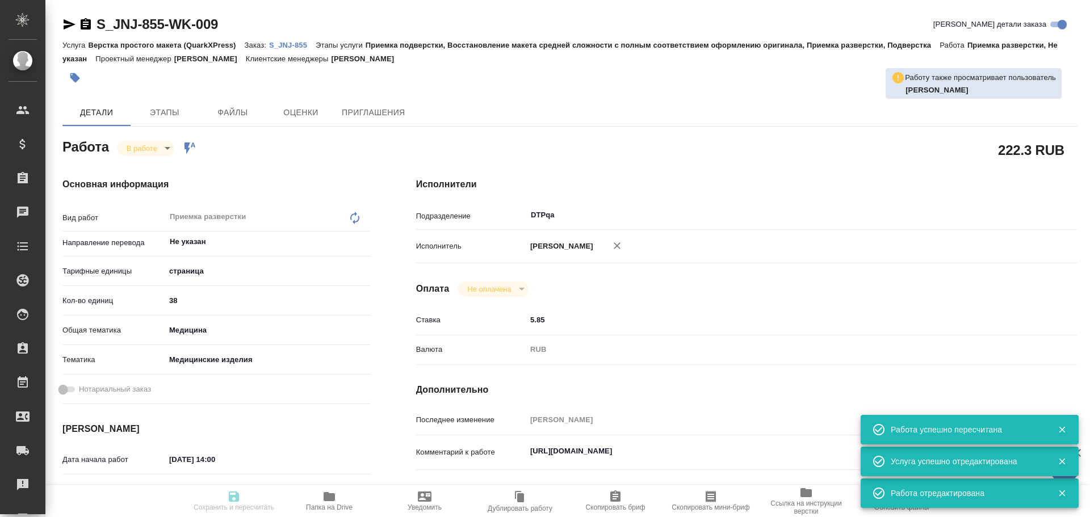
type input "RUB"
type input "[PERSON_NAME]"
type textarea "[URL][DOMAIN_NAME]"
type textarea "x"
type textarea "/Clients/[PERSON_NAME] and [PERSON_NAME] Medical/Orders/S_JNJ-855/DTP/S_JNJ-855…"
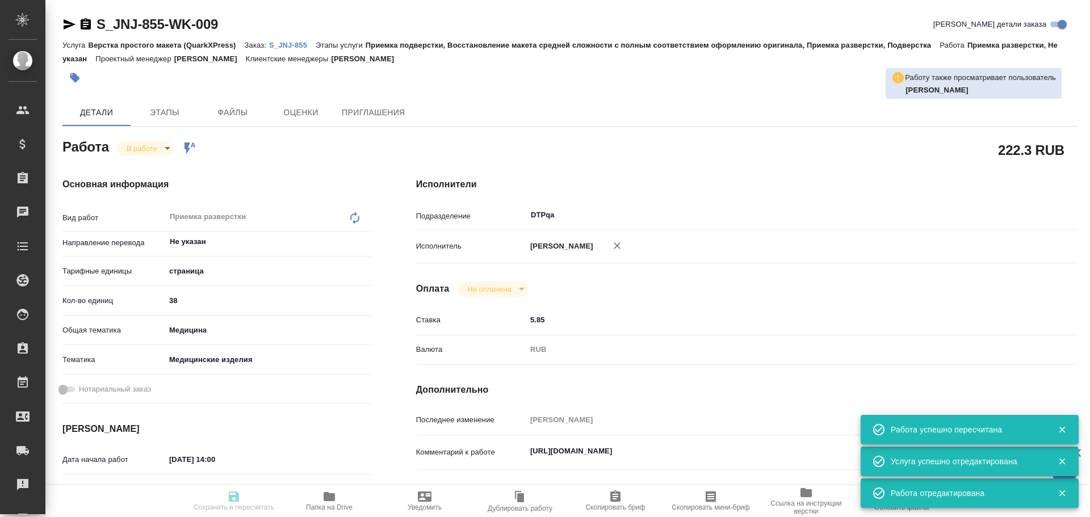
type textarea "x"
type input "S_JNJ-855"
type input "P26095310R"
type input "Верстка простого макета (QuarkXPress)"
type input "Приемка подверстки, Восстановление макета средней сложности с полным соответств…"
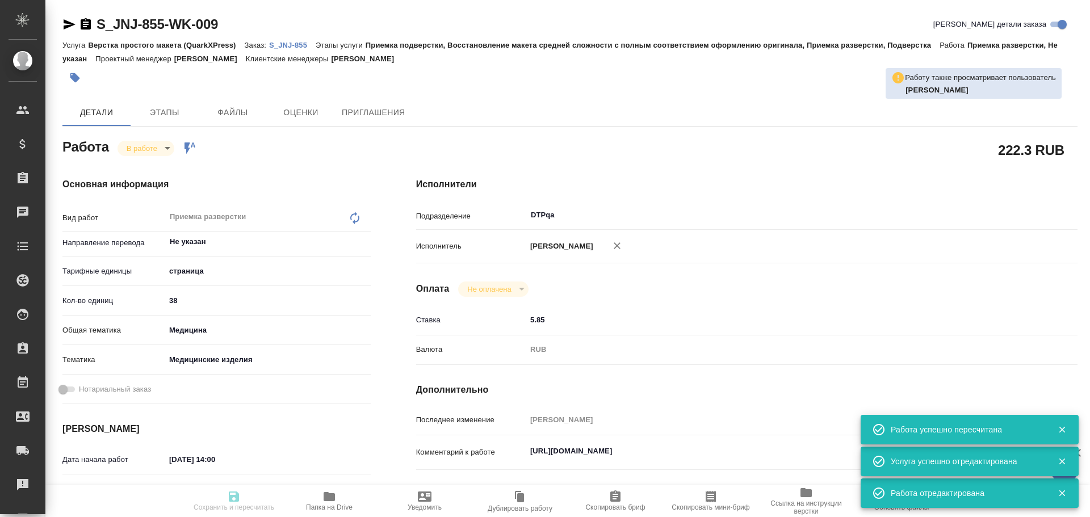
type input "[PERSON_NAME]"
type input "/Clients/[PERSON_NAME] and [PERSON_NAME] Medical/Orders/S_JNJ-855"
type textarea "x"
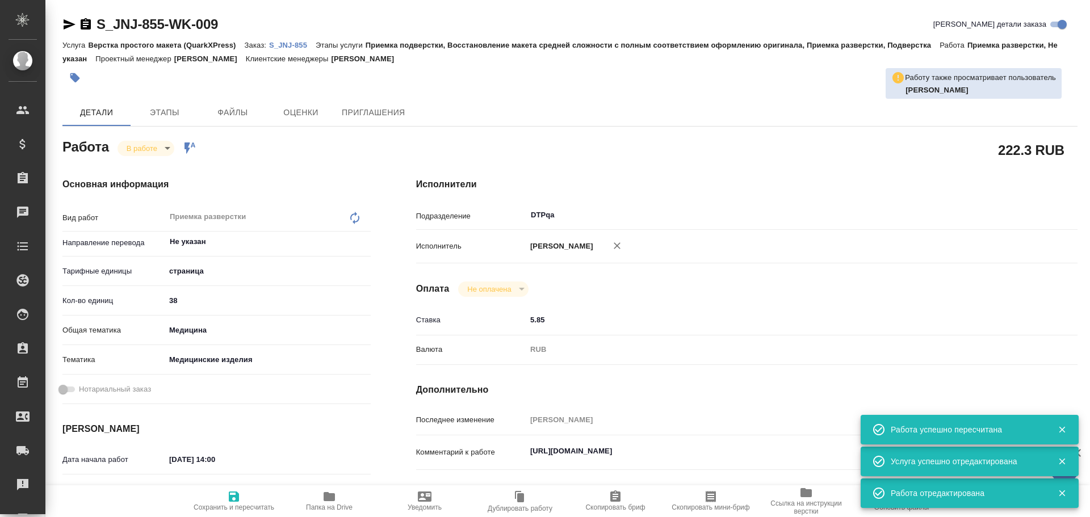
type textarea "x"
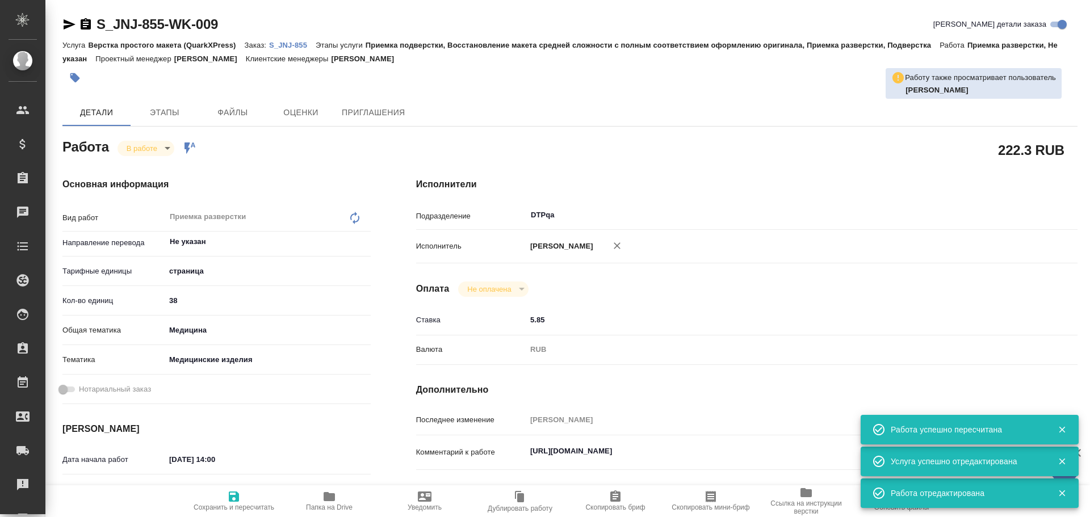
type textarea "x"
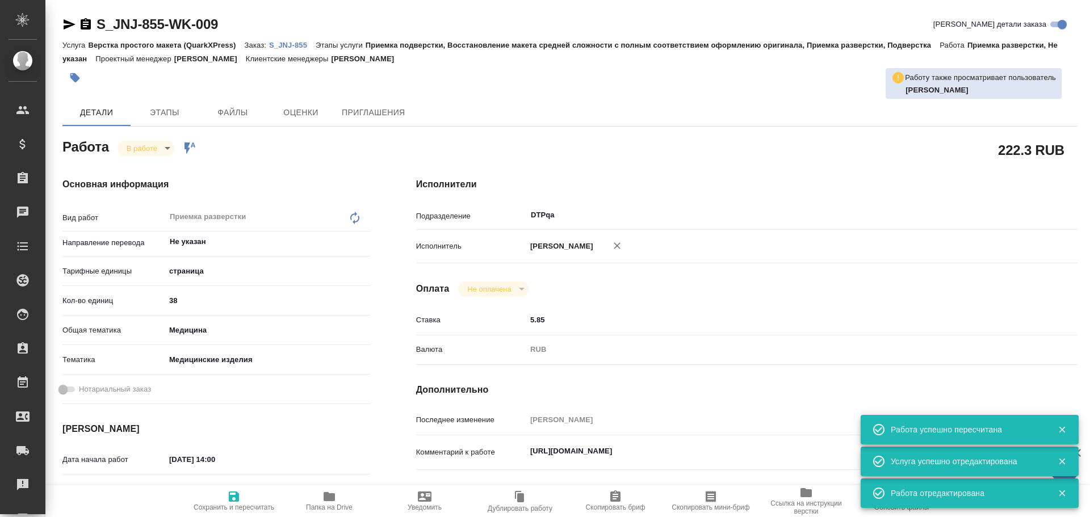
type textarea "x"
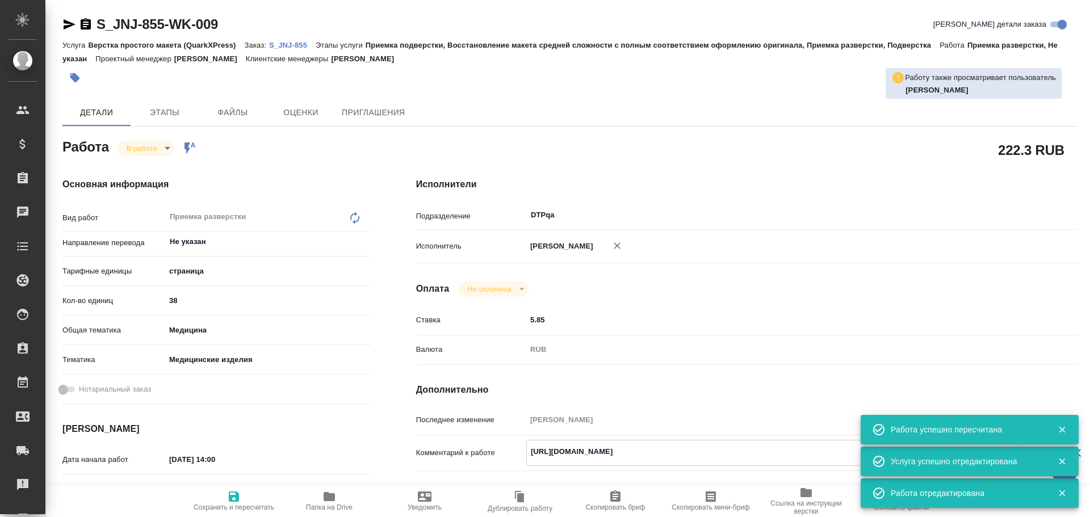
drag, startPoint x: 537, startPoint y: 453, endPoint x: 748, endPoint y: 454, distance: 211.2
click at [748, 454] on textarea "[URL][DOMAIN_NAME]" at bounding box center [774, 451] width 495 height 19
type textarea "x"
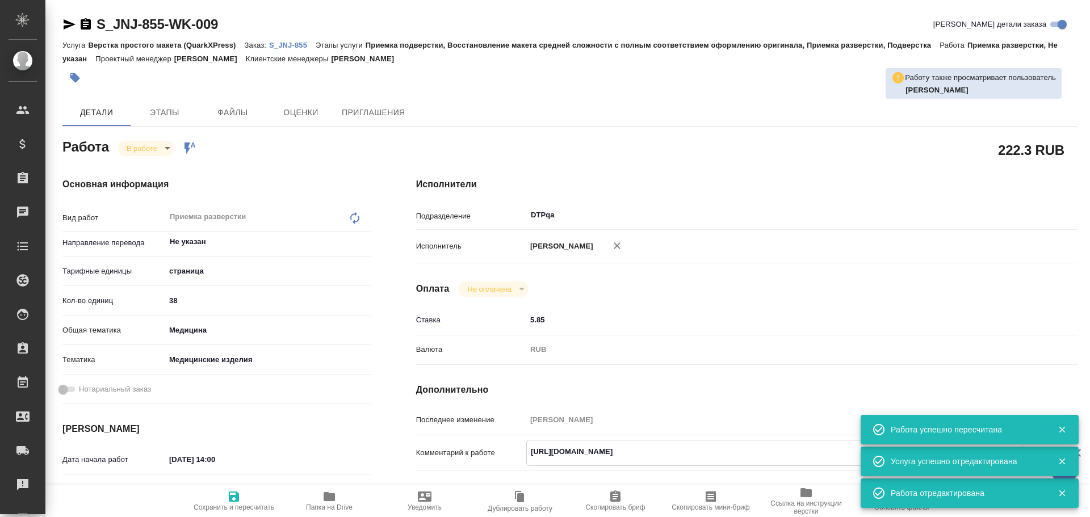
type textarea "x"
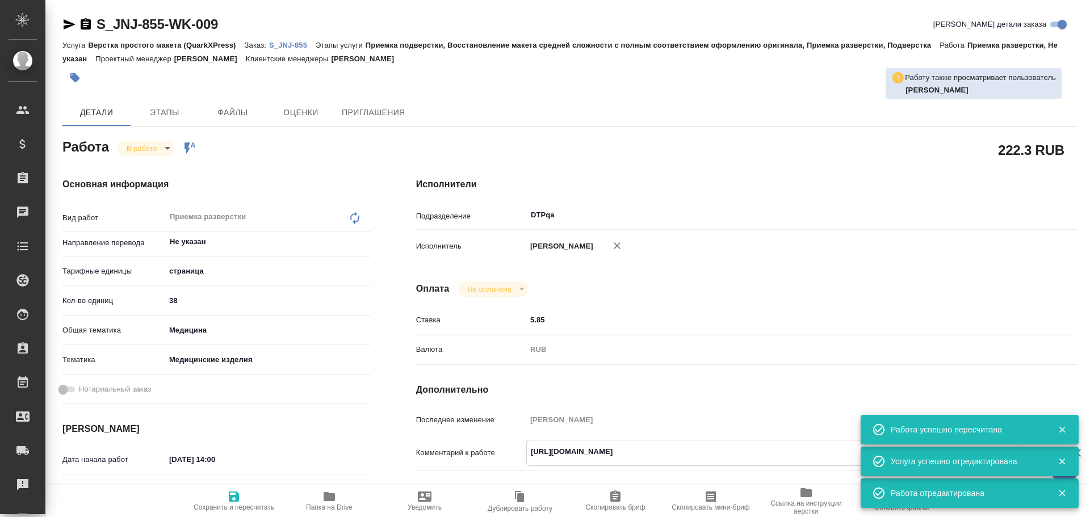
type textarea "x"
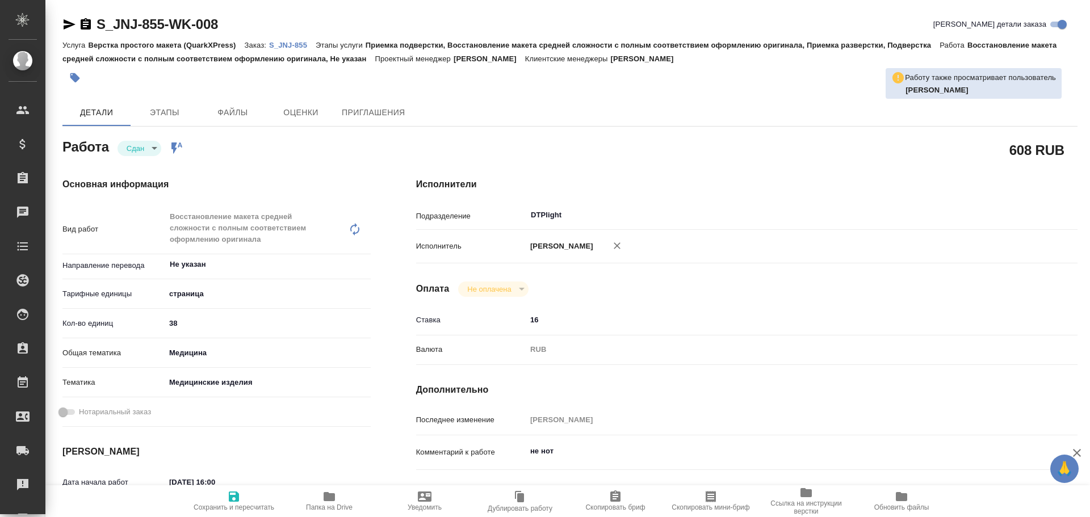
type textarea "x"
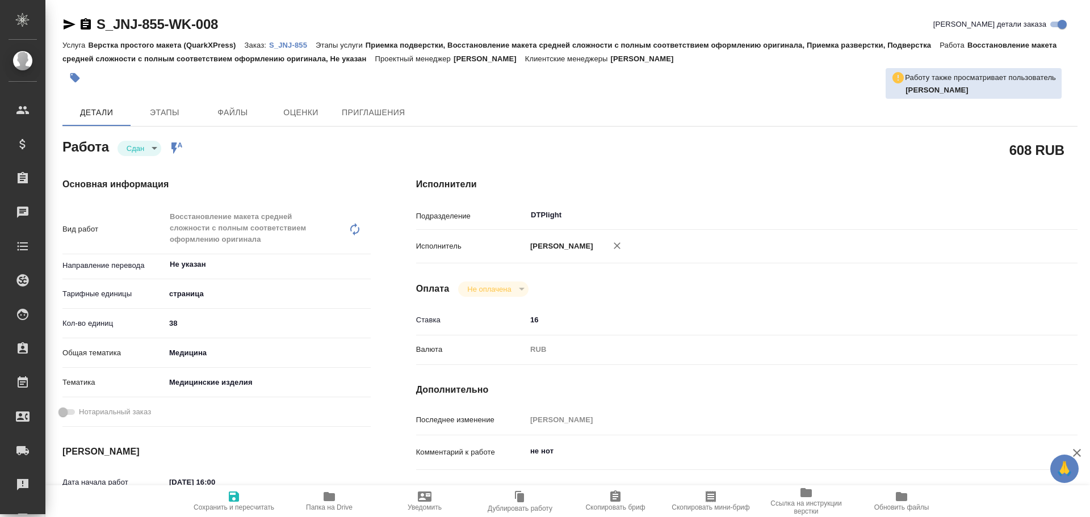
type textarea "x"
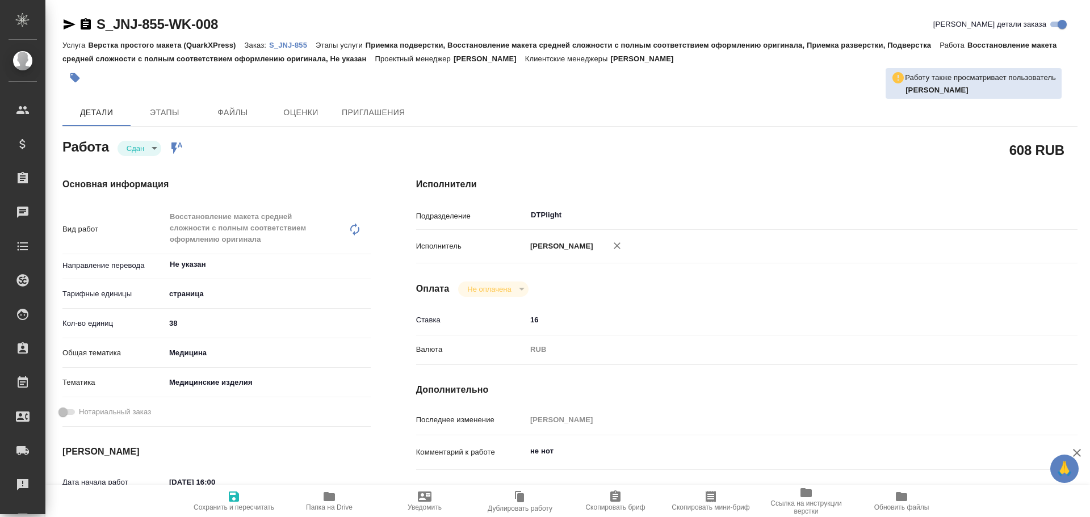
type textarea "x"
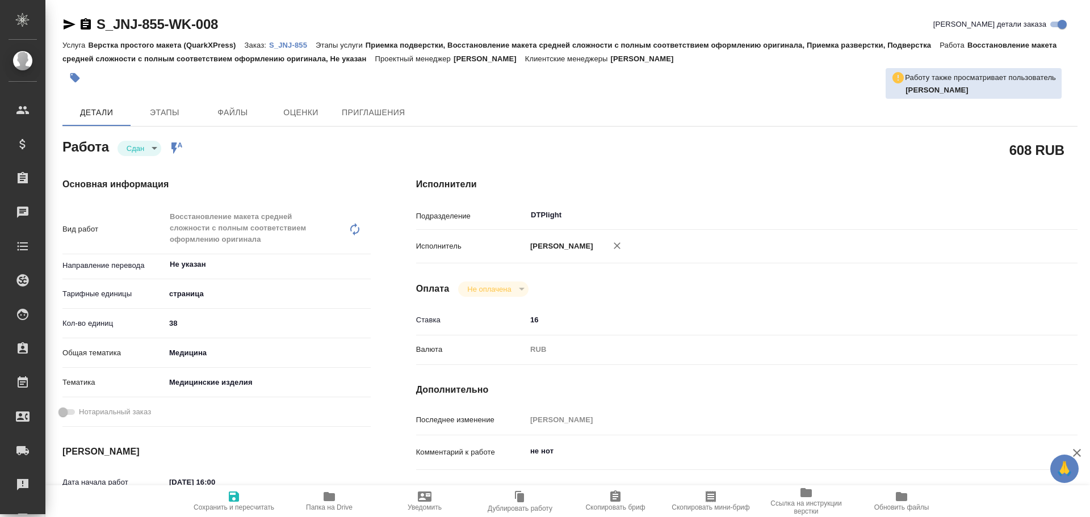
click at [326, 505] on span "Папка на Drive" at bounding box center [329, 508] width 47 height 8
type textarea "x"
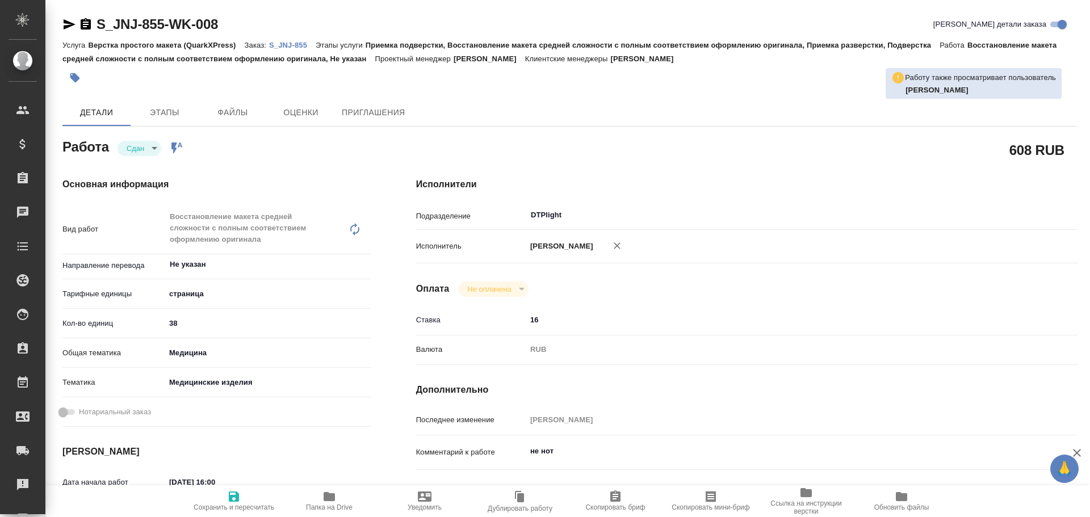
type textarea "x"
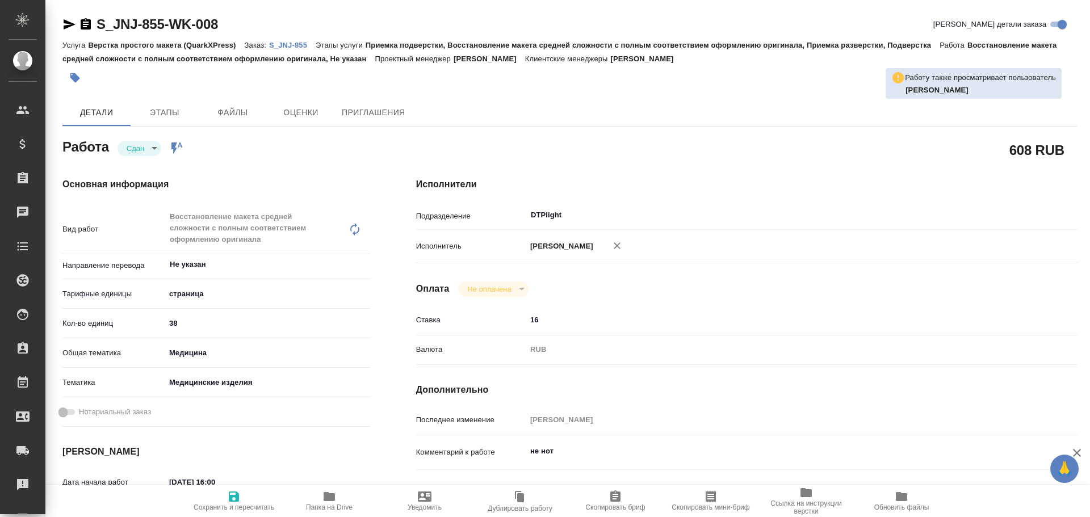
type textarea "x"
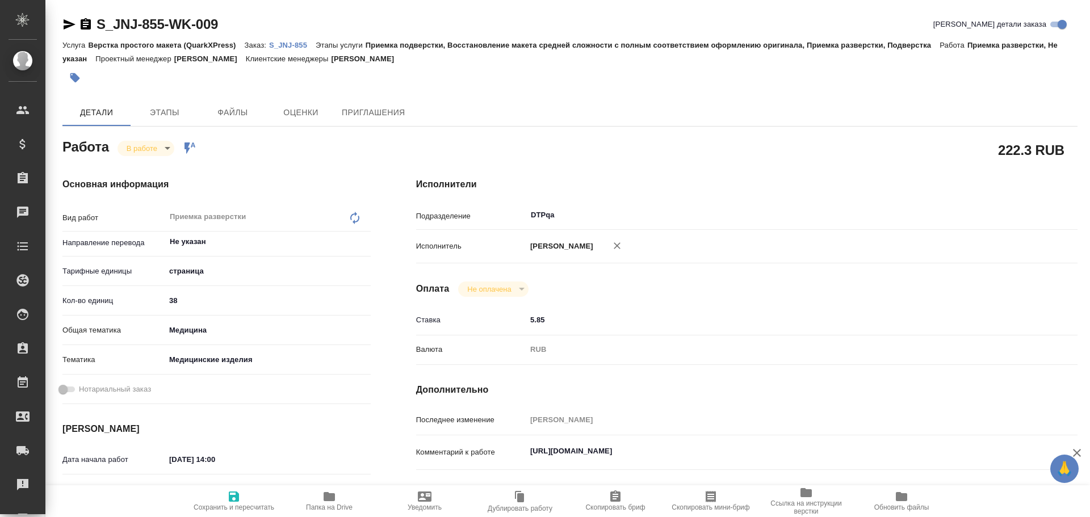
type textarea "x"
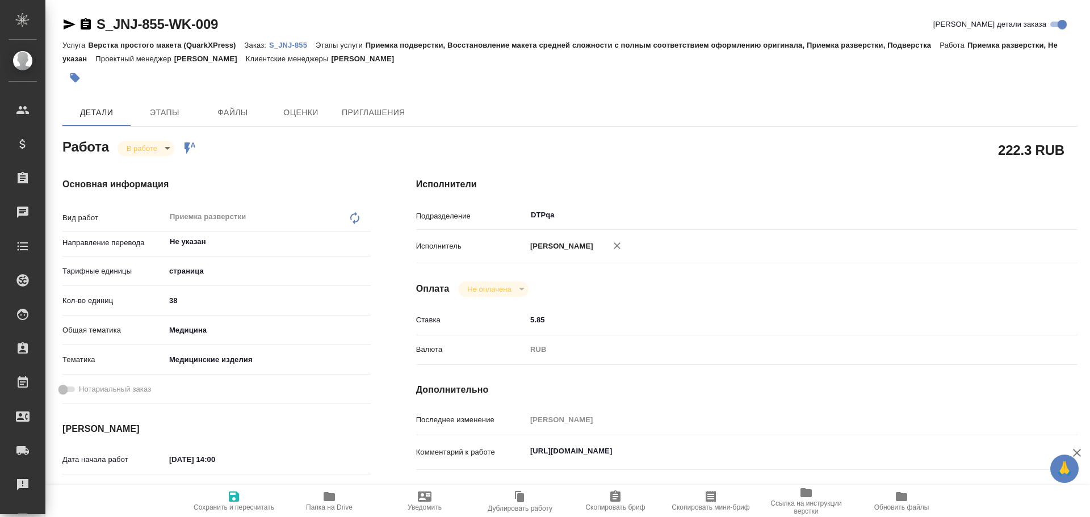
type textarea "x"
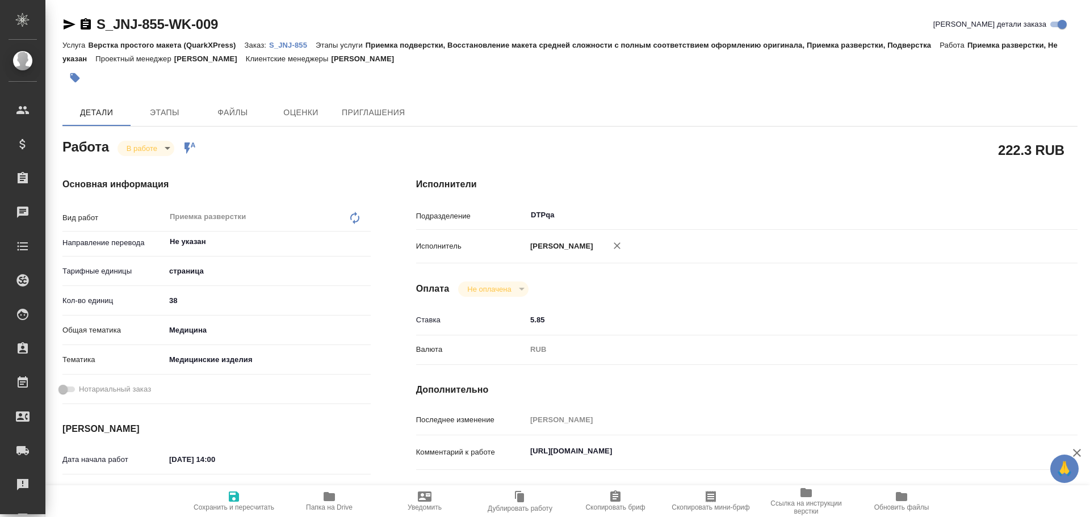
scroll to position [57, 0]
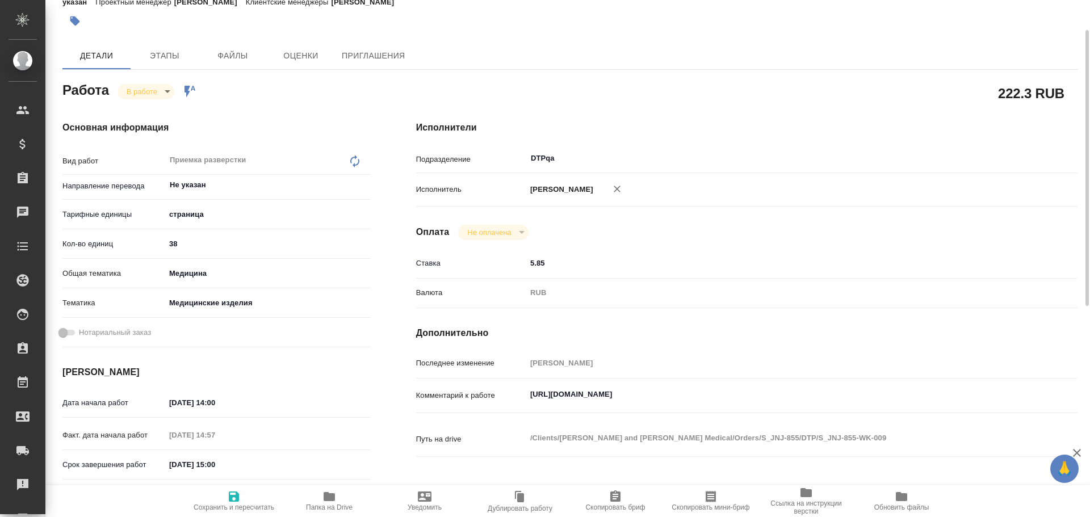
type textarea "x"
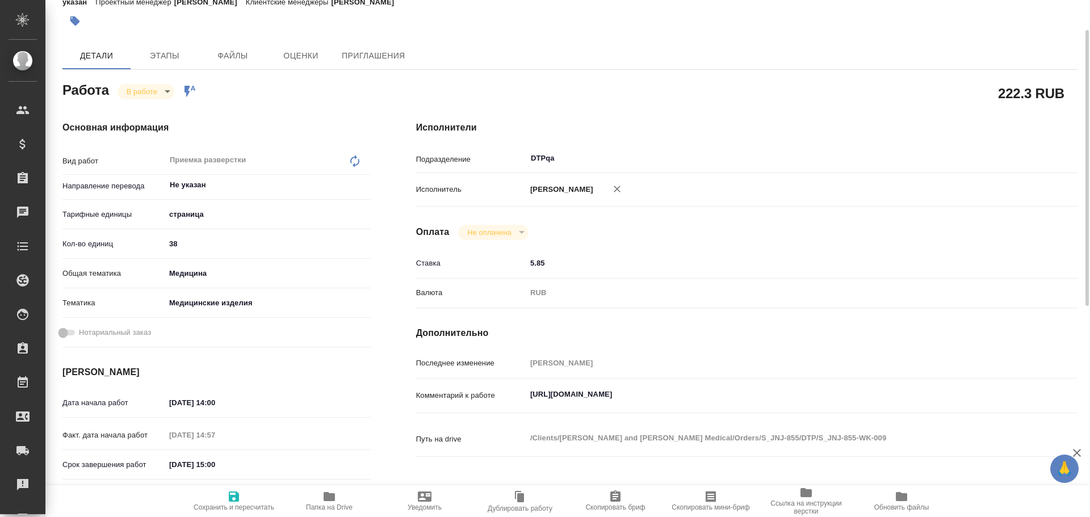
type textarea "x"
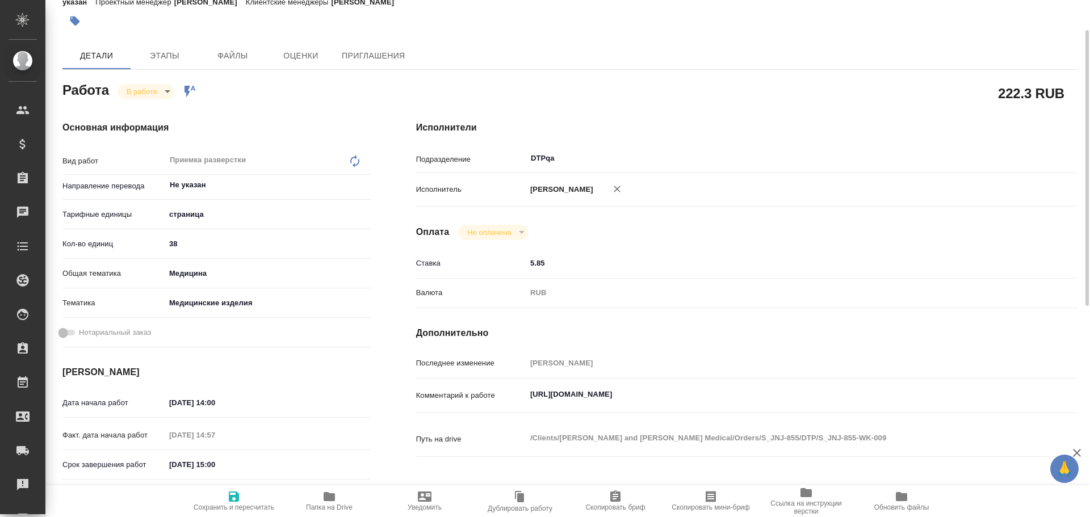
type textarea "x"
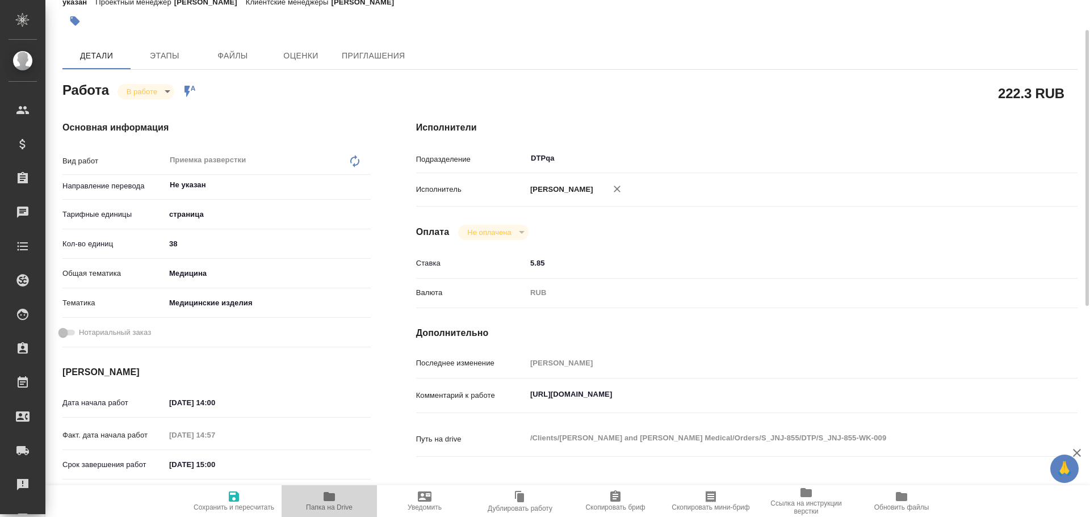
click at [324, 509] on span "Папка на Drive" at bounding box center [329, 508] width 47 height 8
click at [328, 496] on icon "button" at bounding box center [329, 496] width 11 height 9
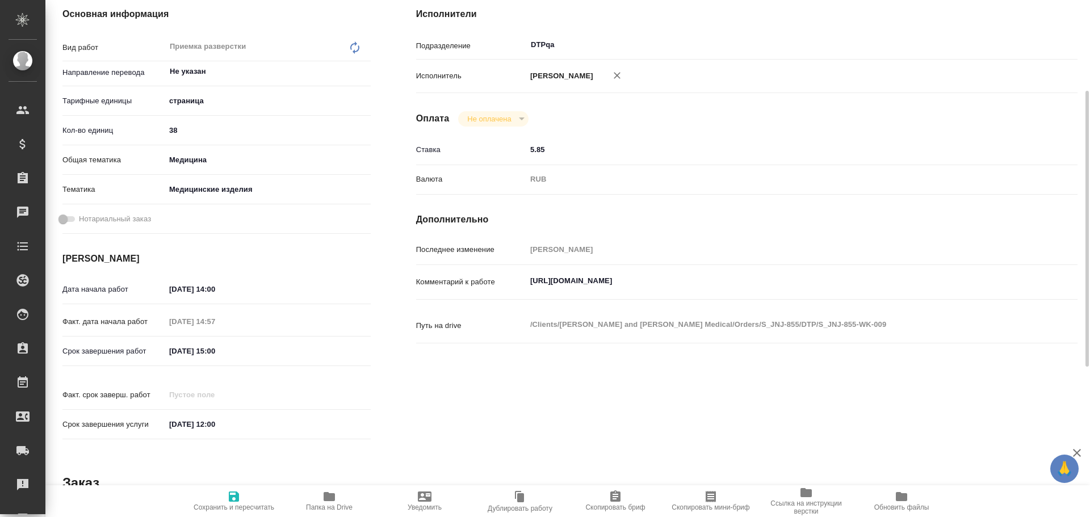
type textarea "x"
click at [793, 276] on textarea "[URL][DOMAIN_NAME]" at bounding box center [774, 280] width 496 height 19
type textarea "x"
type textarea "[URL][DOMAIN_NAME]"
type textarea "x"
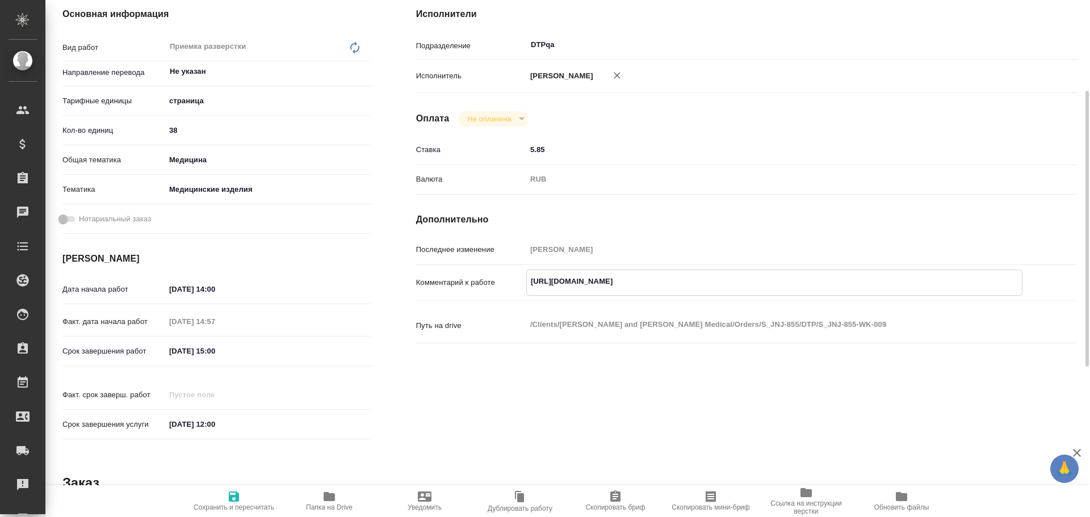
type textarea "x"
type textarea "[URL][DOMAIN_NAME] Р"
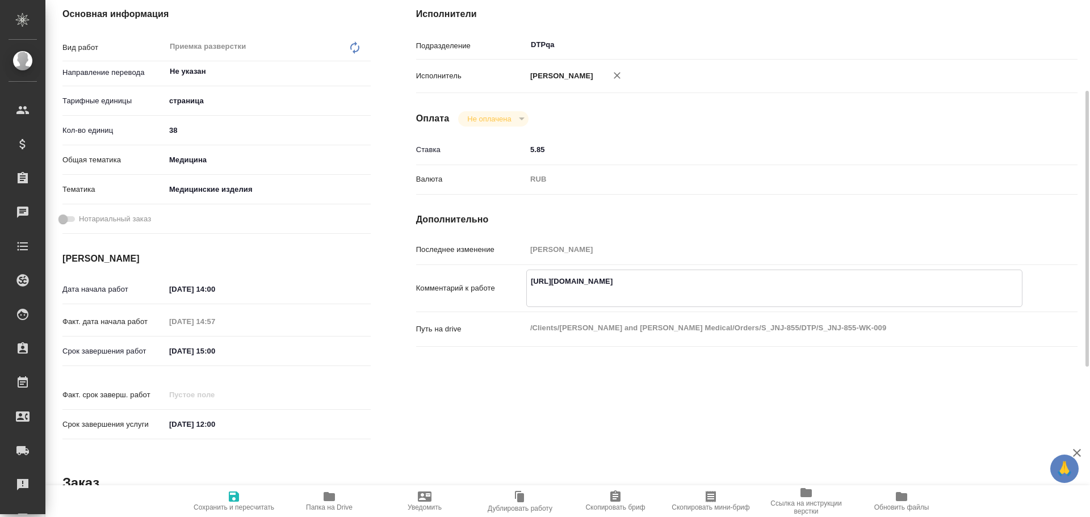
type textarea "x"
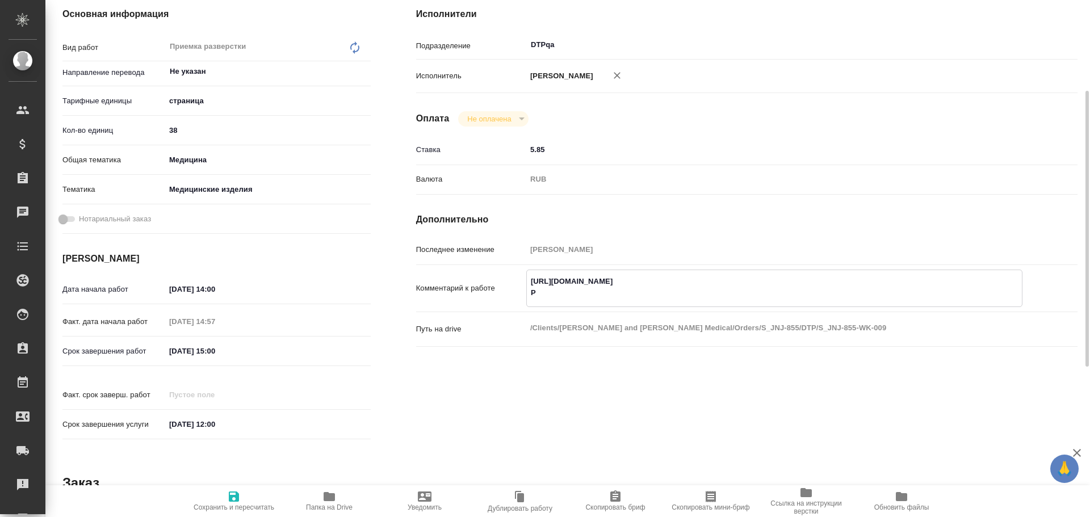
type textarea "[URL][DOMAIN_NAME] Ра"
type textarea "x"
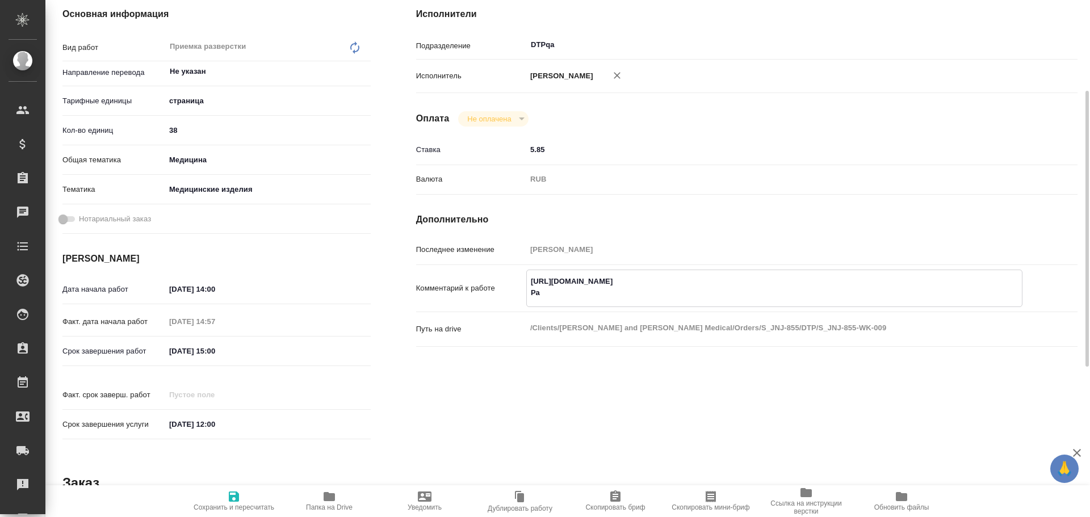
type textarea "x"
type textarea "[URL][DOMAIN_NAME] Раз"
type textarea "x"
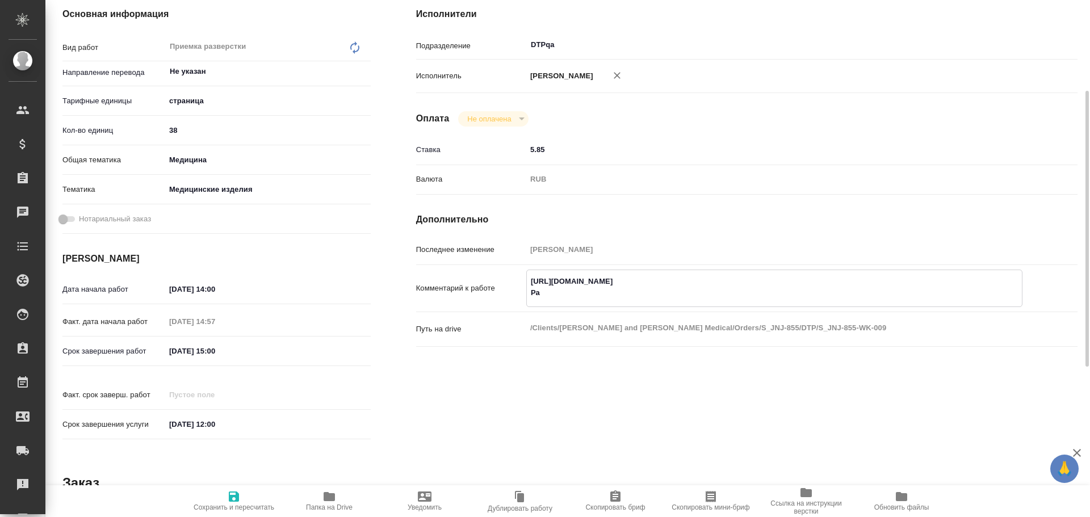
type textarea "x"
type textarea "[URL][DOMAIN_NAME] Разб"
type textarea "x"
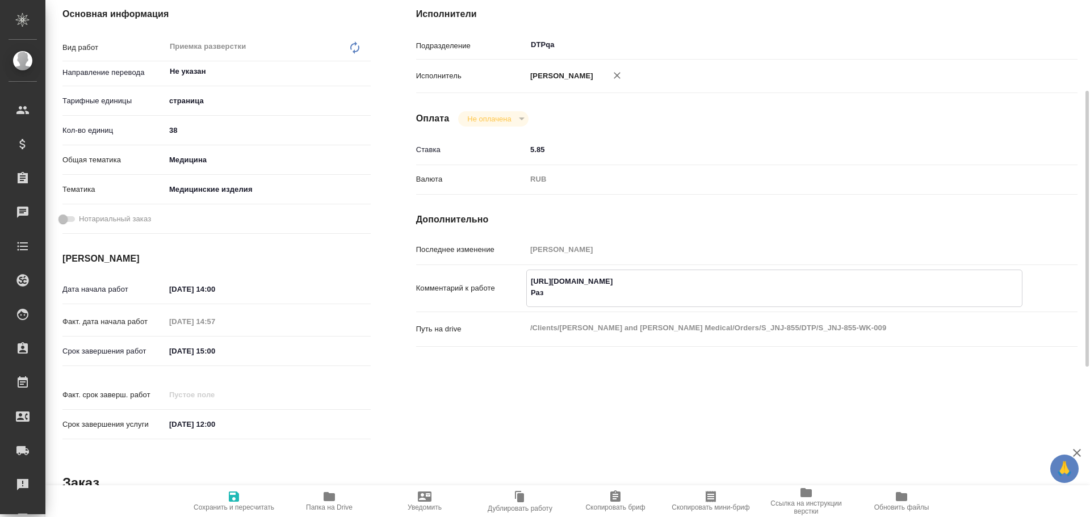
type textarea "x"
type textarea "[URL][DOMAIN_NAME] Разбо"
type textarea "x"
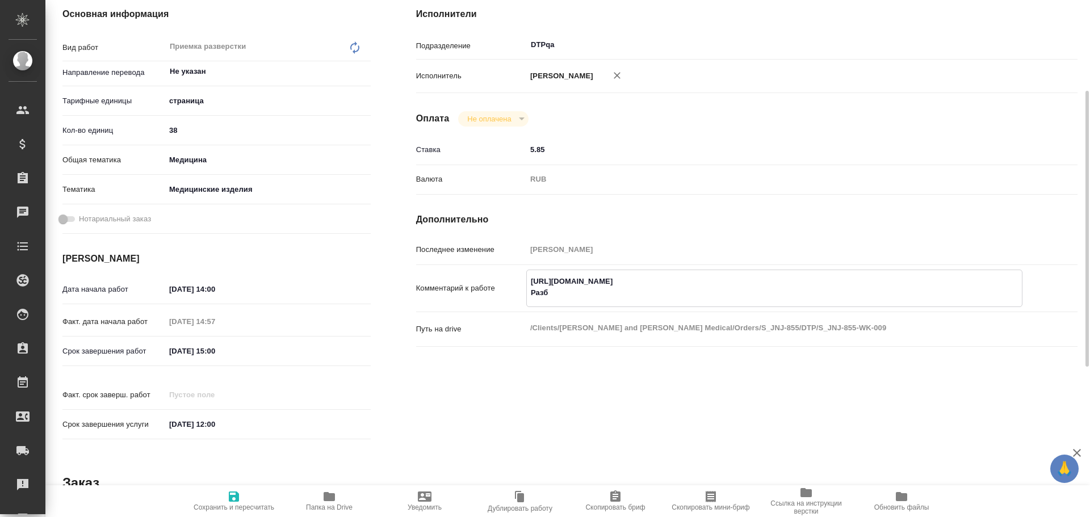
type textarea "x"
type textarea "[URL][DOMAIN_NAME] Разбор"
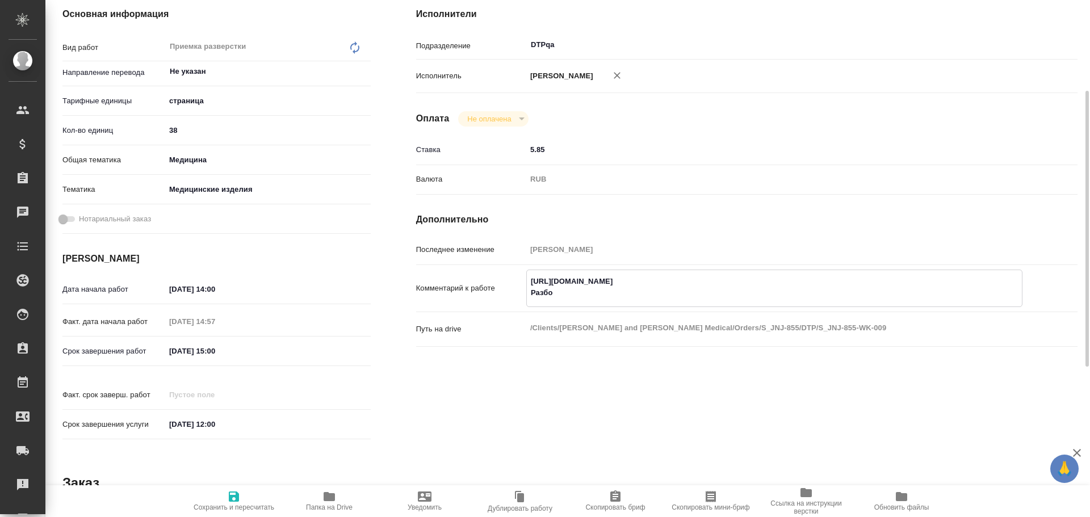
type textarea "x"
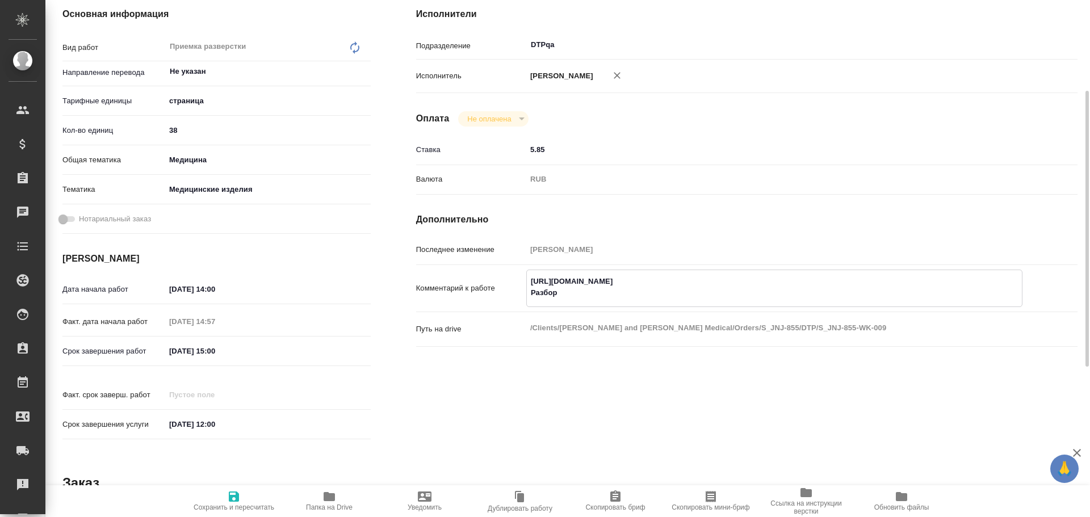
type textarea "[URL][DOMAIN_NAME] Разбор"
type textarea "x"
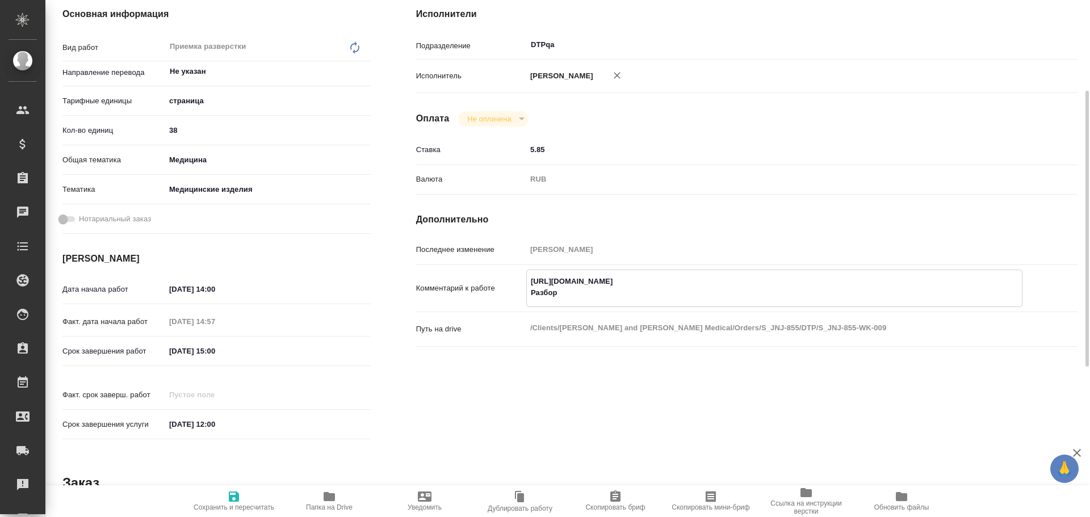
paste textarea "[URL][DOMAIN_NAME]"
type textarea "x"
type textarea "[URL][DOMAIN_NAME] Разбор [URL][DOMAIN_NAME]"
type textarea "x"
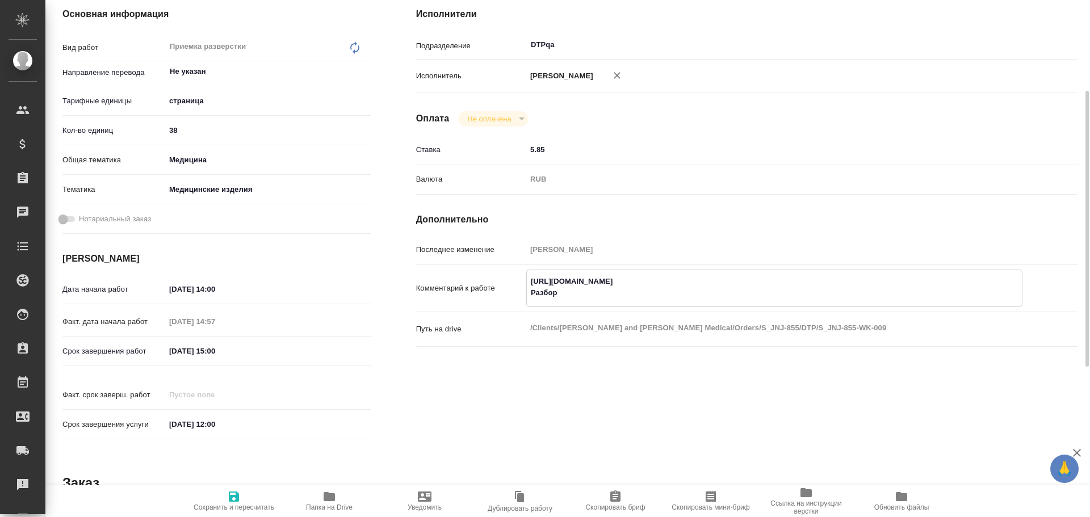
type textarea "x"
type textarea "[URL][DOMAIN_NAME] Разбор [URL][DOMAIN_NAME]"
type textarea "x"
click at [245, 508] on span "Сохранить и пересчитать" at bounding box center [234, 508] width 81 height 8
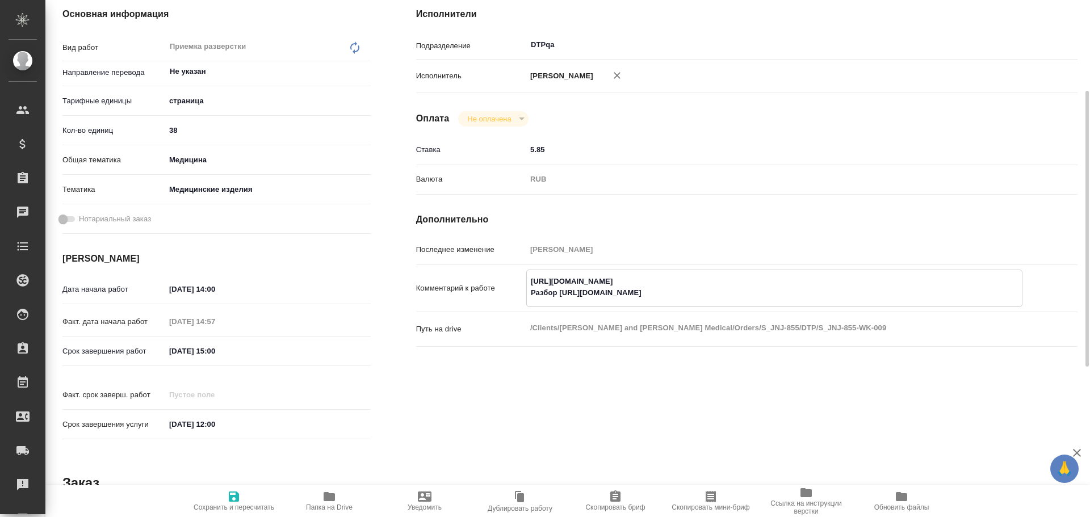
type textarea "x"
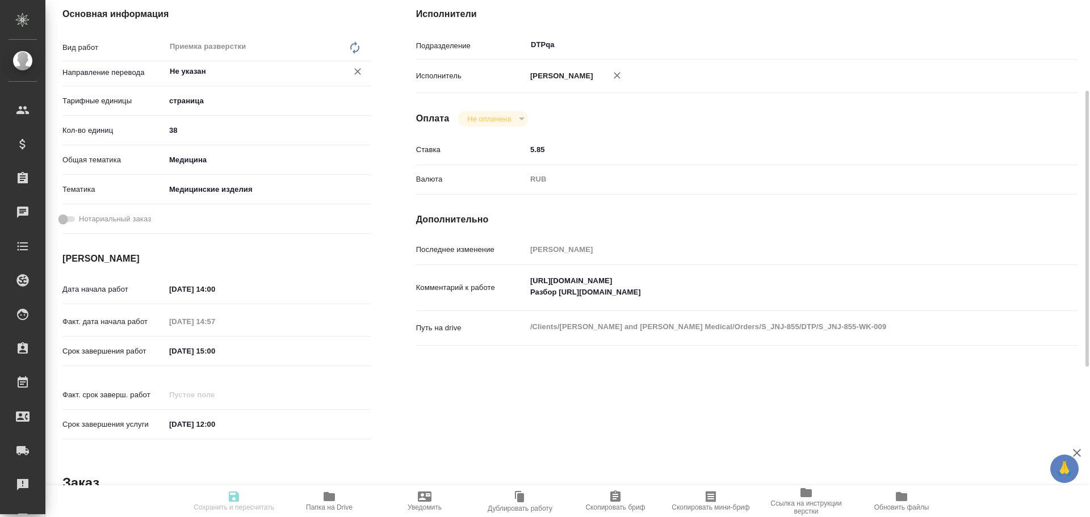
type textarea "x"
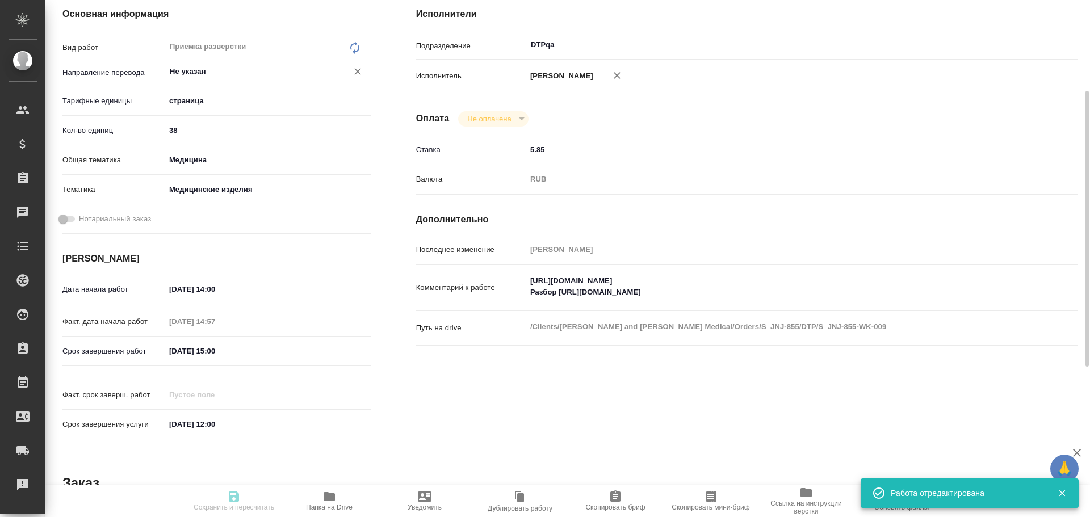
type textarea "x"
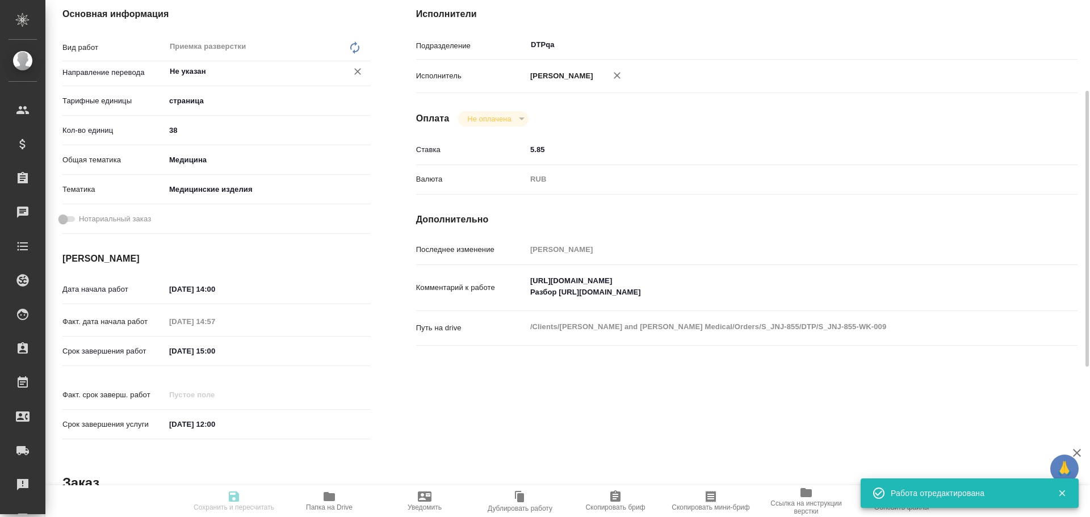
type input "inProgress"
type textarea "Приемка разверстки"
type textarea "x"
type input "Не указан"
type input "5a8b1489cc6b4906c91bfdb2"
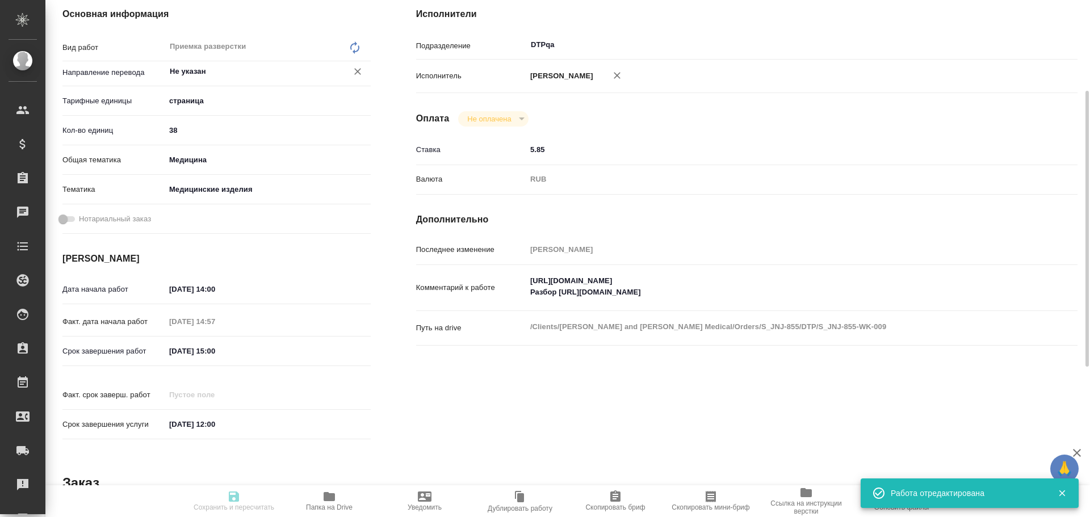
type input "38"
type input "med"
type input "5a8b8b956a9677013d343dd7"
type input "[DATE] 14:00"
type input "[DATE] 14:57"
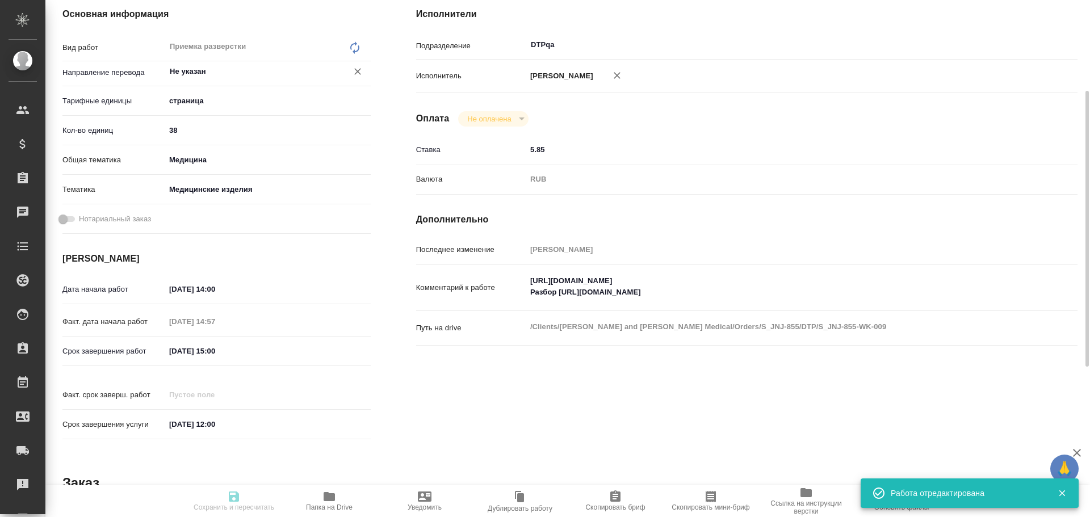
type input "[DATE] 15:00"
type input "[DATE] 12:00"
type input "DTPqa"
type input "notPayed"
type input "5.85"
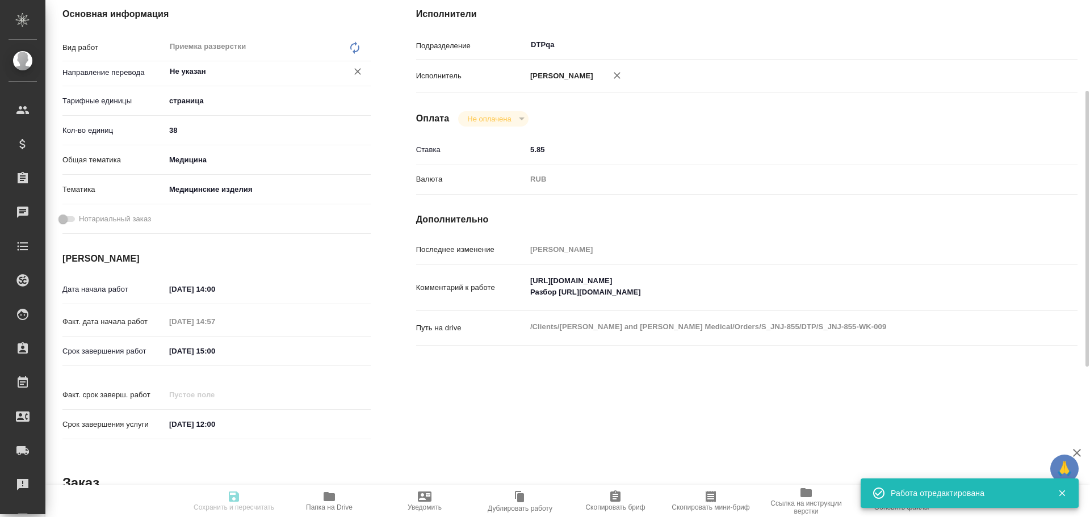
type input "RUB"
type input "[PERSON_NAME]"
type textarea "[URL][DOMAIN_NAME] Разбор [URL][DOMAIN_NAME]"
type textarea "x"
type textarea "/Clients/[PERSON_NAME] and [PERSON_NAME] Medical/Orders/S_JNJ-855/DTP/S_JNJ-855…"
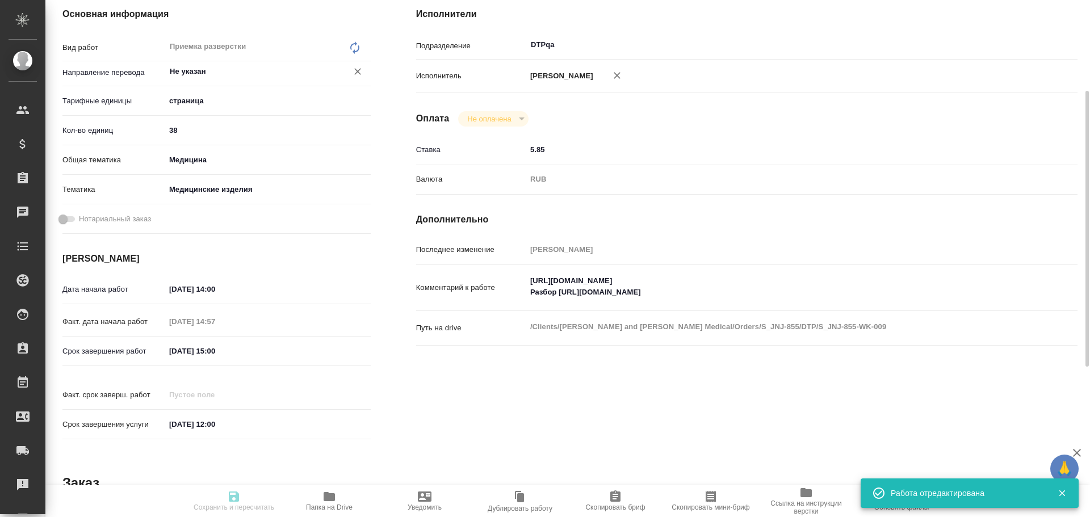
type textarea "x"
type input "S_JNJ-855"
type input "P26095310R"
type input "Верстка простого макета (QuarkXPress)"
type input "Приемка подверстки, Восстановление макета средней сложности с полным соответств…"
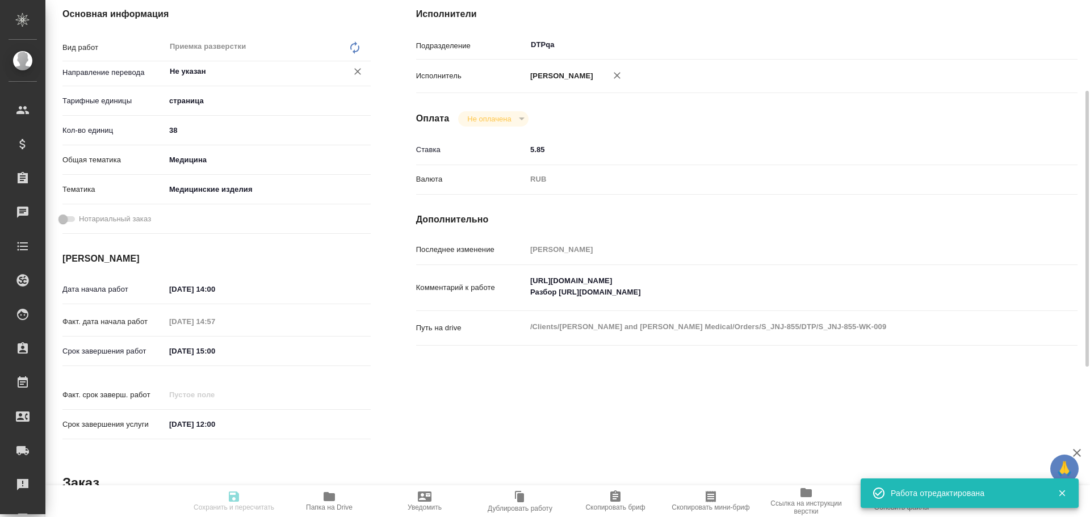
type input "[PERSON_NAME]"
type input "/Clients/[PERSON_NAME] and [PERSON_NAME] Medical/Orders/S_JNJ-855"
type textarea "x"
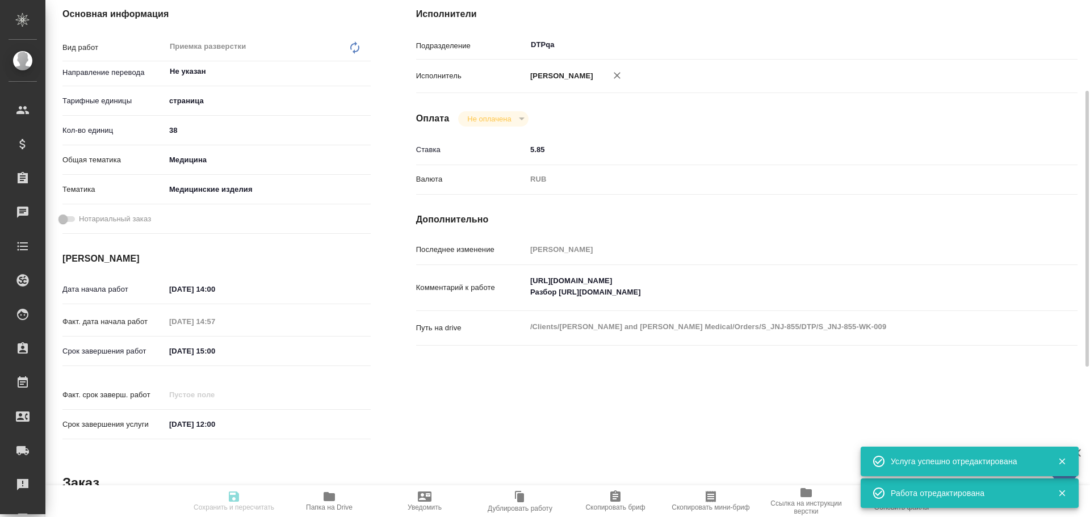
type textarea "x"
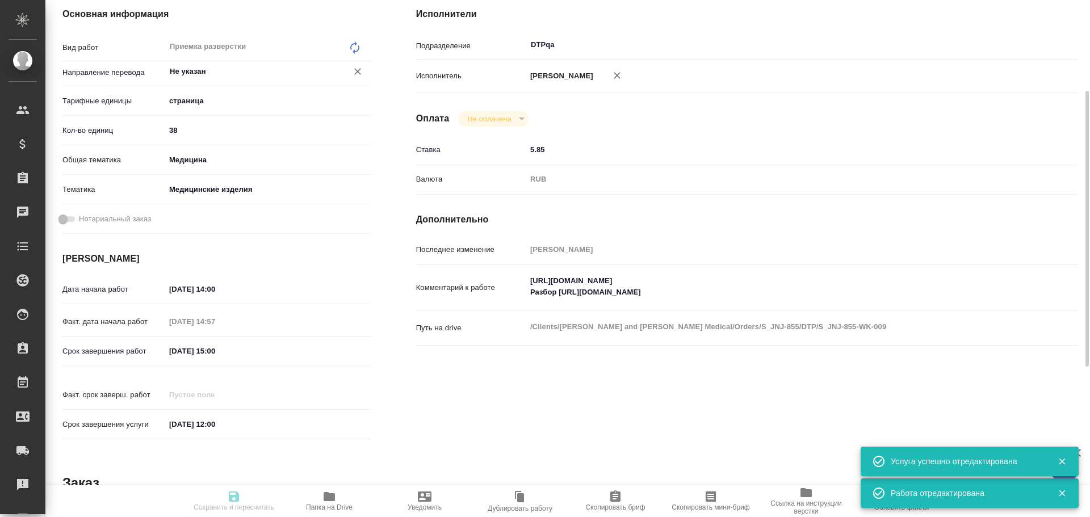
type textarea "x"
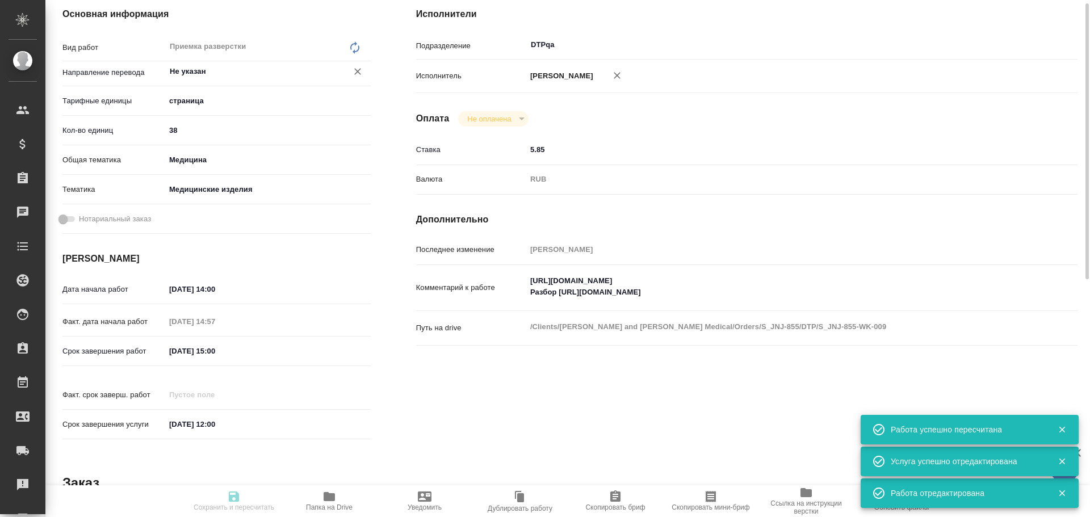
scroll to position [0, 0]
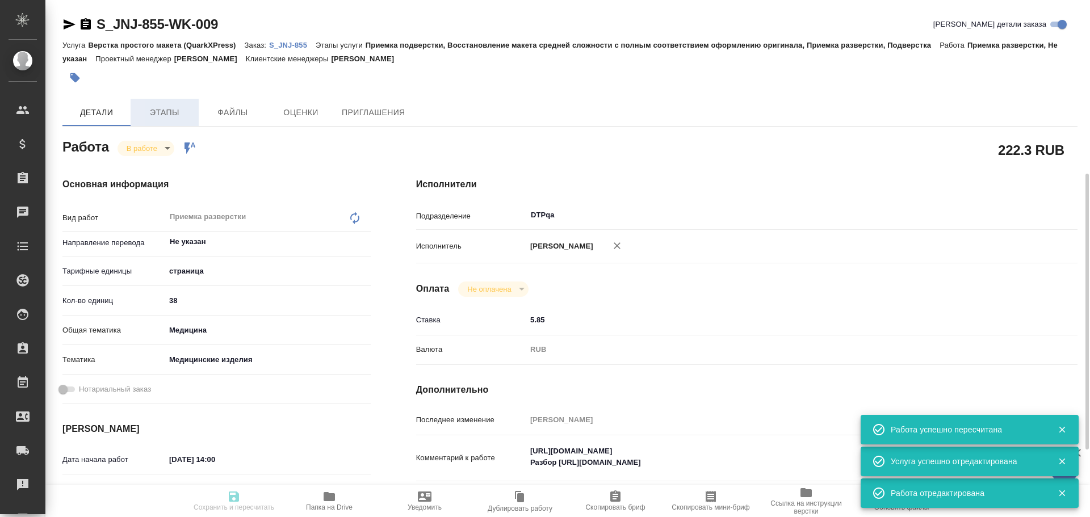
type input "inProgress"
type textarea "Приемка разверстки"
type textarea "x"
type input "Не указан"
type input "5a8b1489cc6b4906c91bfdb2"
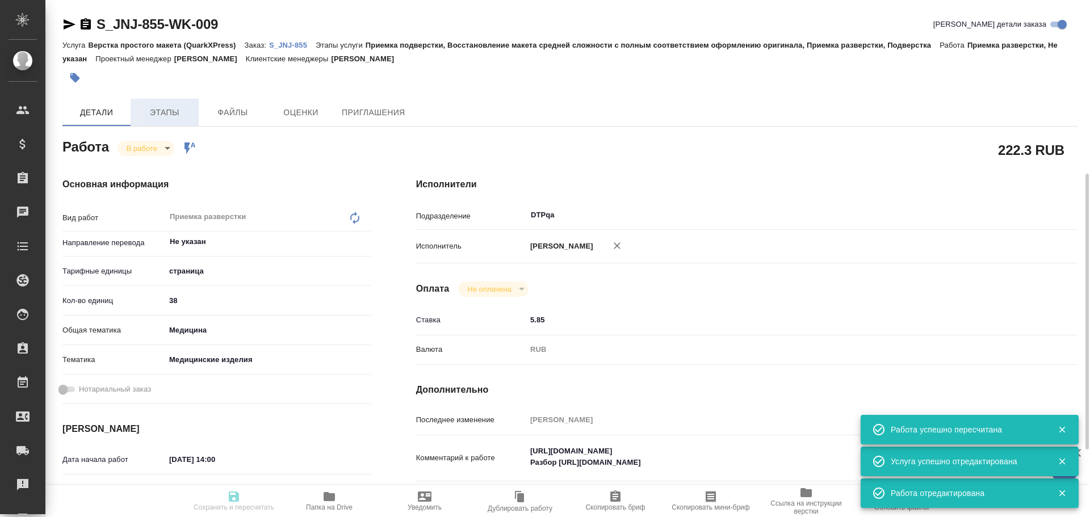
type input "38"
type input "med"
type input "5a8b8b956a9677013d343dd7"
type input "[DATE] 14:00"
type input "[DATE] 14:57"
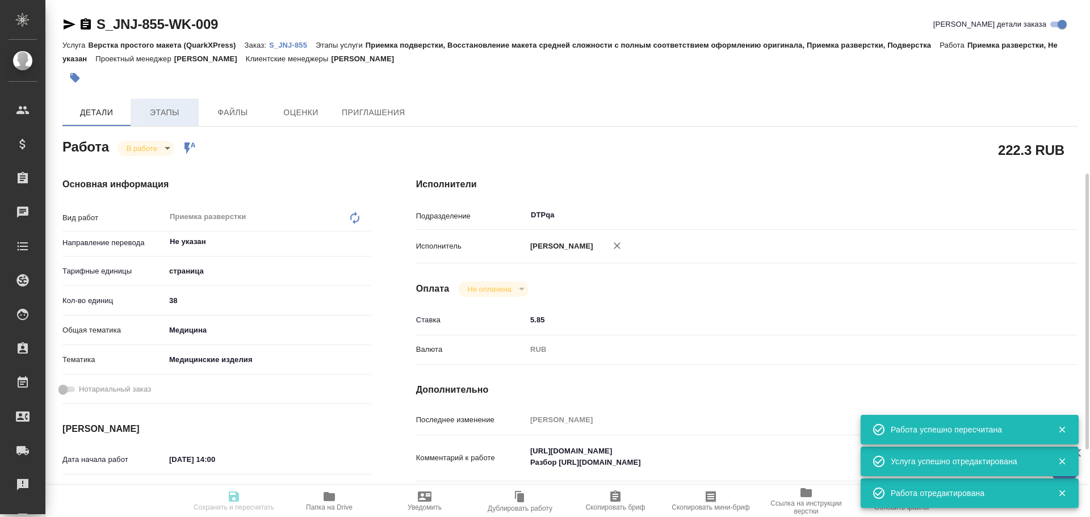
type input "[DATE] 15:00"
type input "[DATE] 12:00"
type input "DTPqa"
type input "notPayed"
type input "5.85"
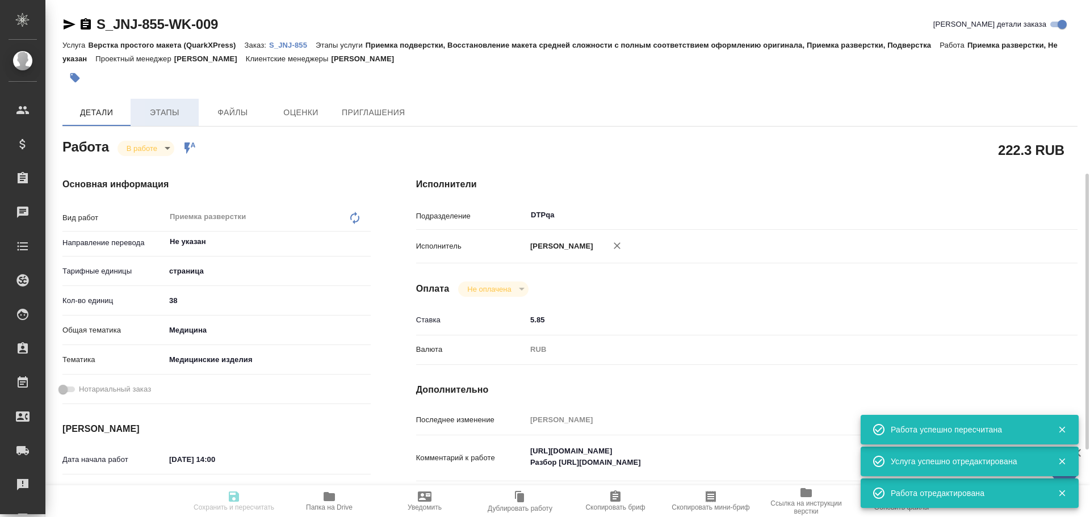
type input "RUB"
type input "[PERSON_NAME]"
type textarea "[URL][DOMAIN_NAME] Разбор [URL][DOMAIN_NAME]"
type textarea "x"
type textarea "/Clients/[PERSON_NAME] and [PERSON_NAME] Medical/Orders/S_JNJ-855/DTP/S_JNJ-855…"
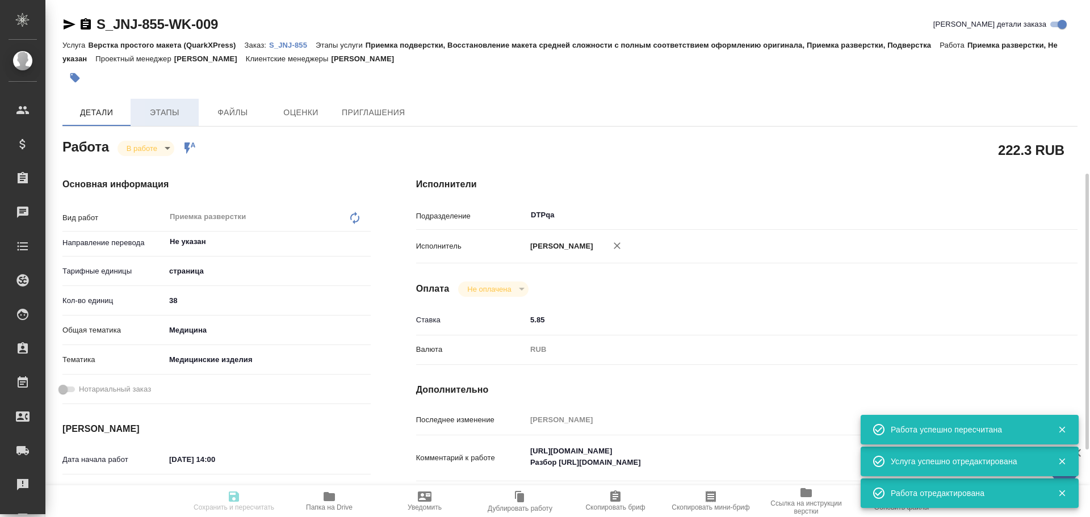
type textarea "x"
type input "S_JNJ-855"
type input "P26095310R"
type input "Верстка простого макета (QuarkXPress)"
type input "Приемка подверстки, Восстановление макета средней сложности с полным соответств…"
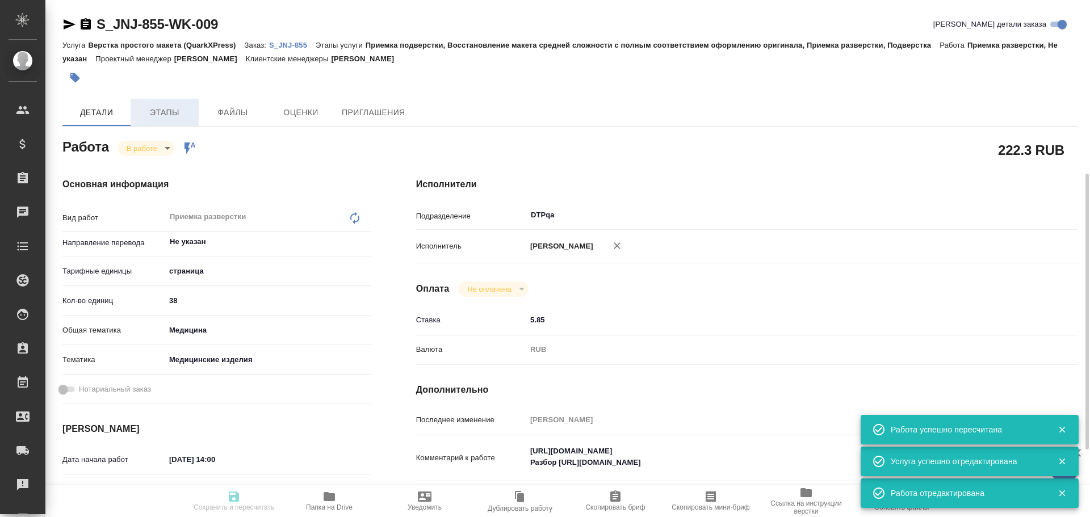
type input "[PERSON_NAME]"
type input "/Clients/[PERSON_NAME] and [PERSON_NAME] Medical/Orders/S_JNJ-855"
type textarea "x"
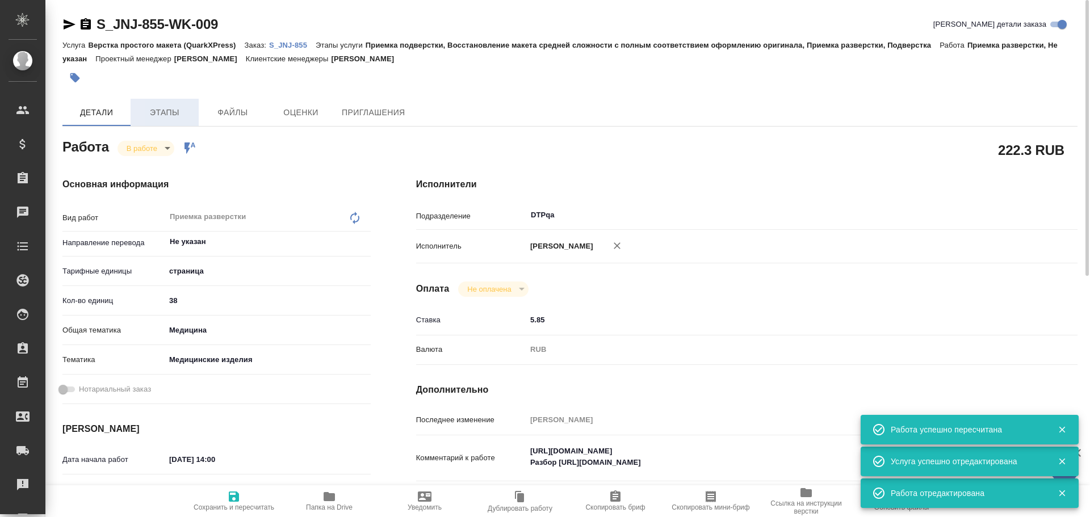
type textarea "x"
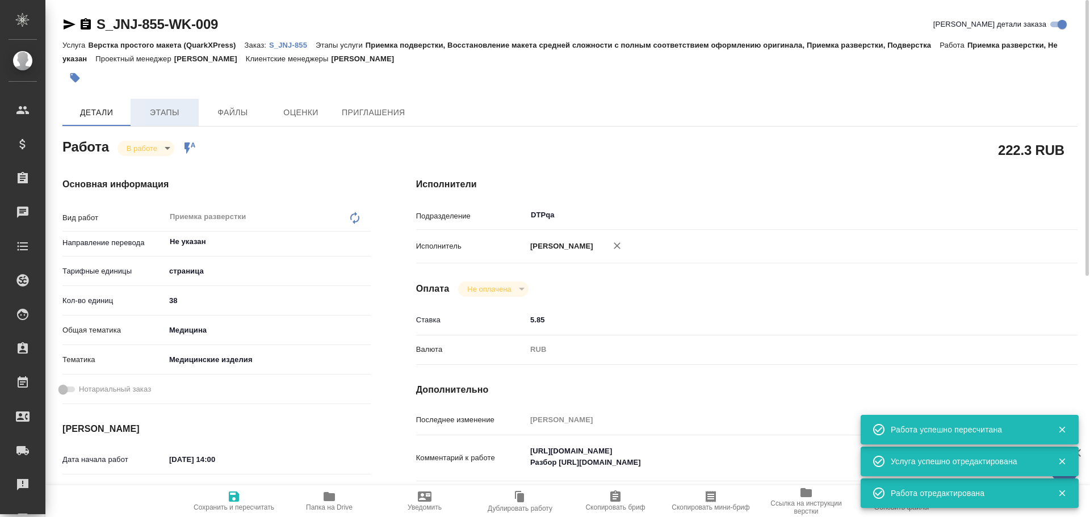
type textarea "x"
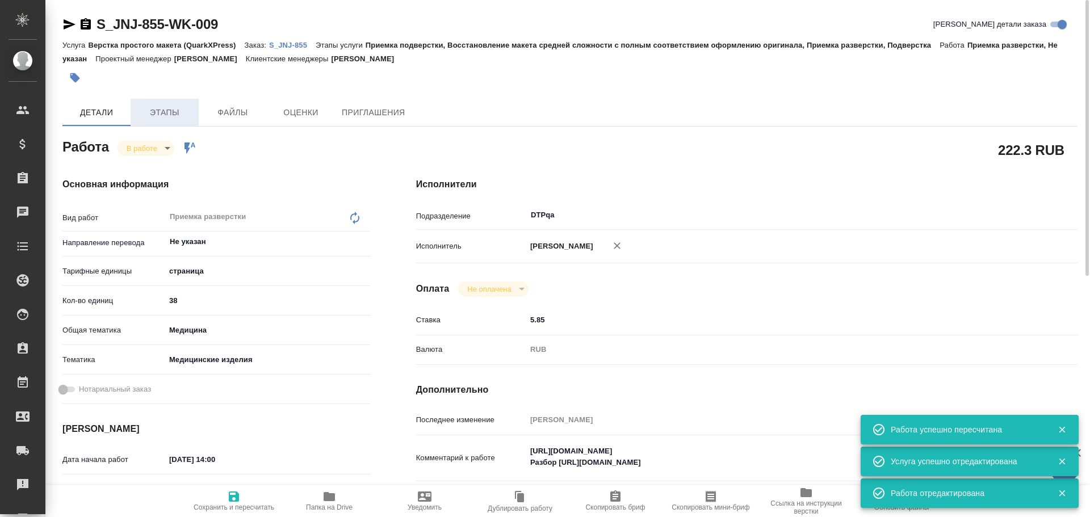
type textarea "x"
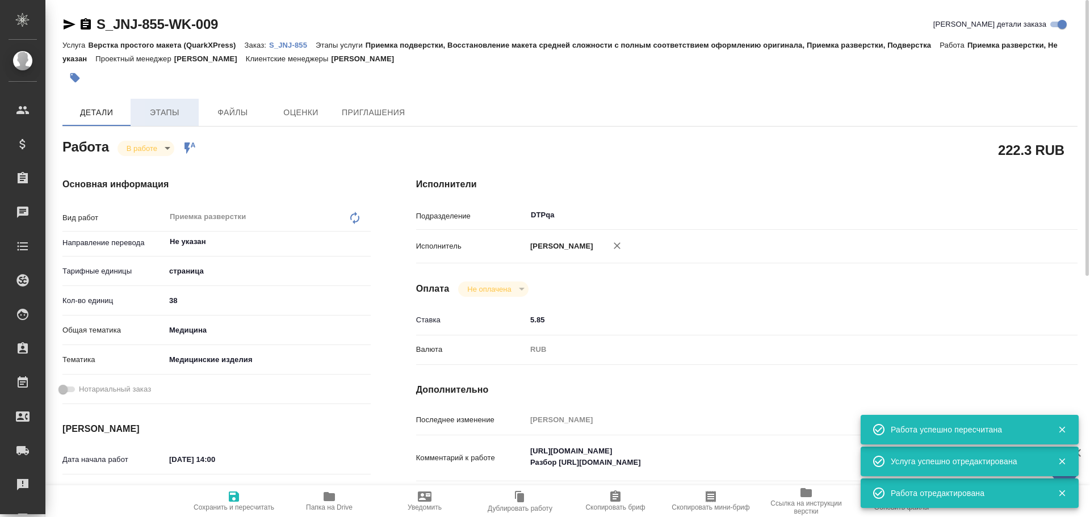
type textarea "x"
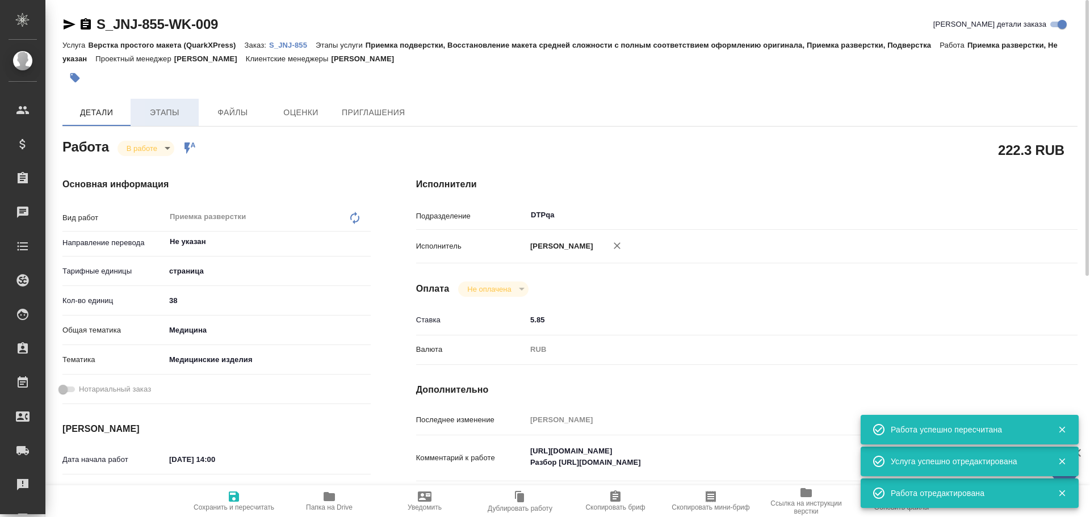
type textarea "x"
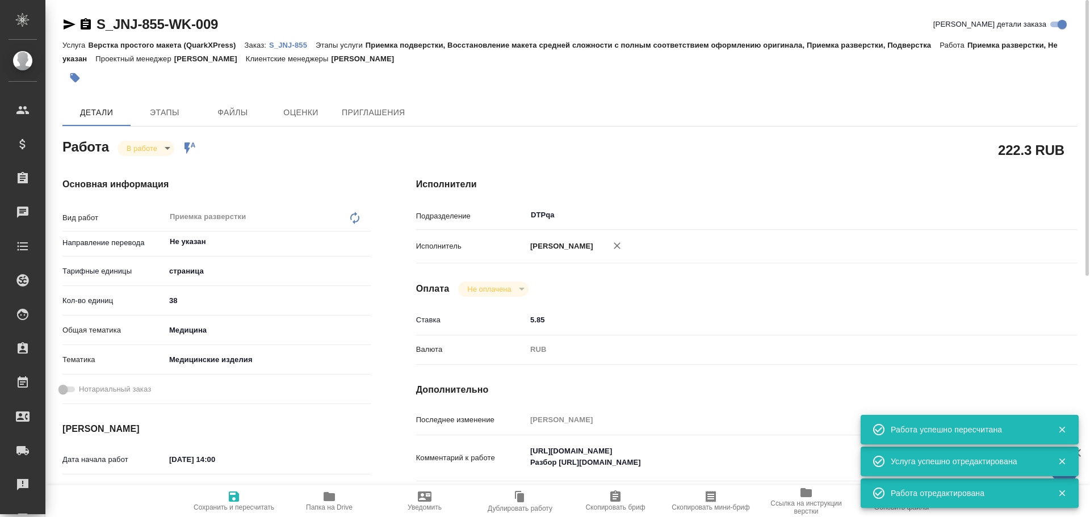
type textarea "x"
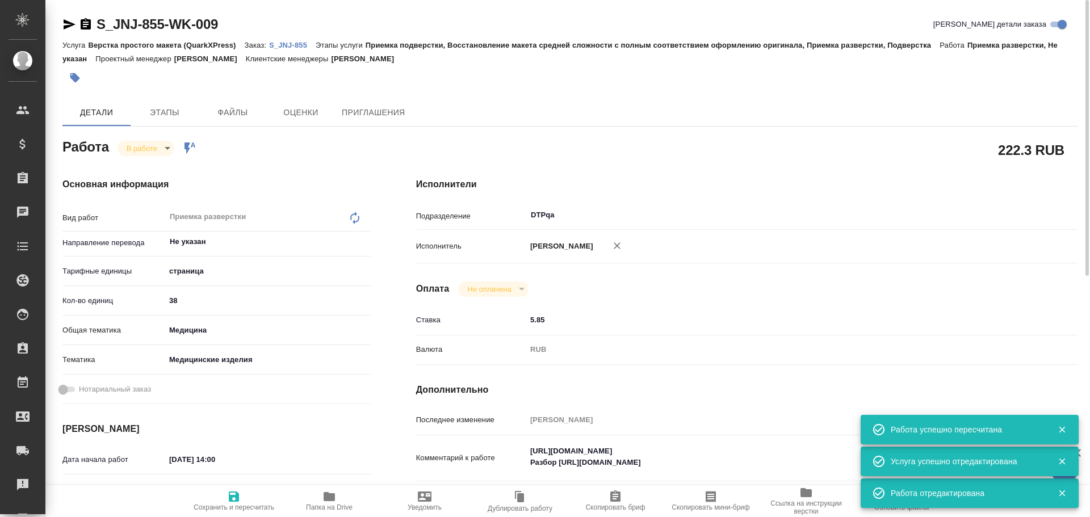
click at [137, 148] on body "🙏 .cls-1 fill:#fff; AWATERA Chulets [PERSON_NAME] Спецификации Заказы 0 Чаты To…" at bounding box center [545, 258] width 1090 height 517
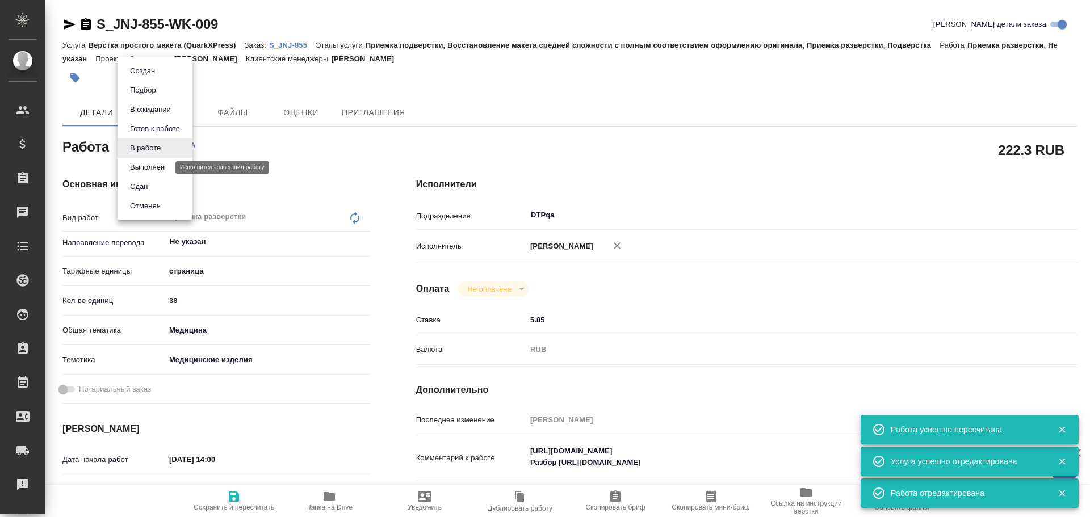
click at [145, 162] on button "Выполнен" at bounding box center [147, 167] width 41 height 12
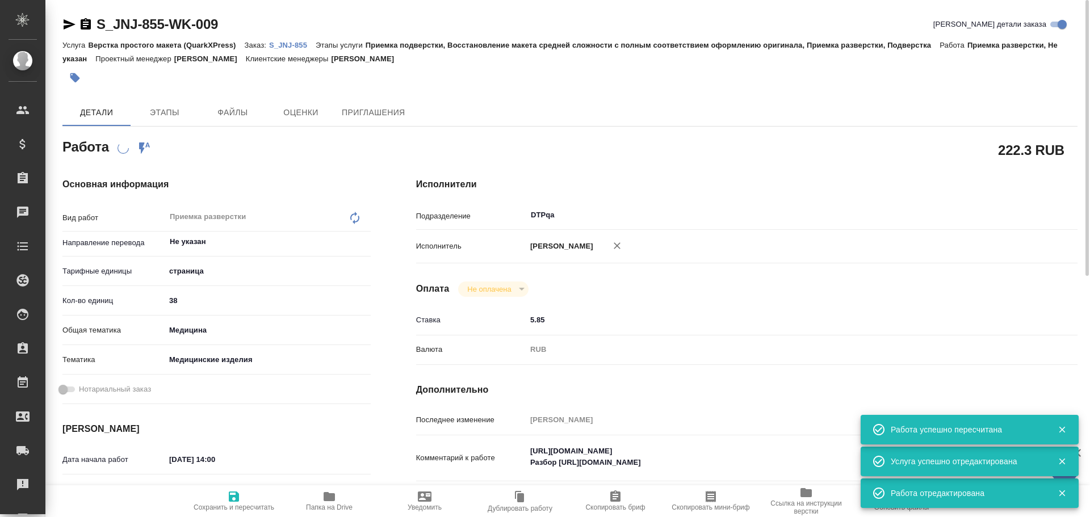
type textarea "x"
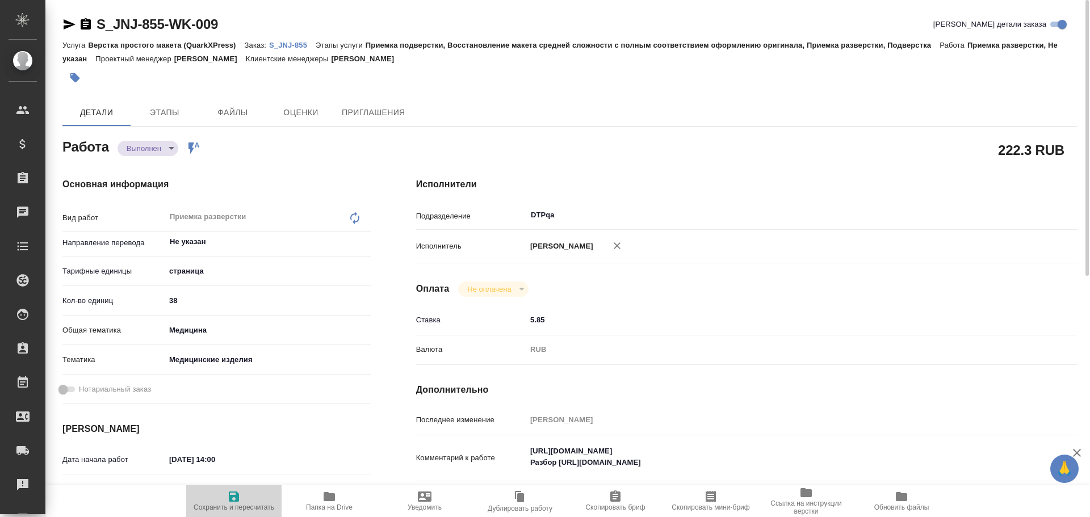
click at [236, 505] on span "Сохранить и пересчитать" at bounding box center [234, 508] width 81 height 8
